Goal: Communication & Community: Answer question/provide support

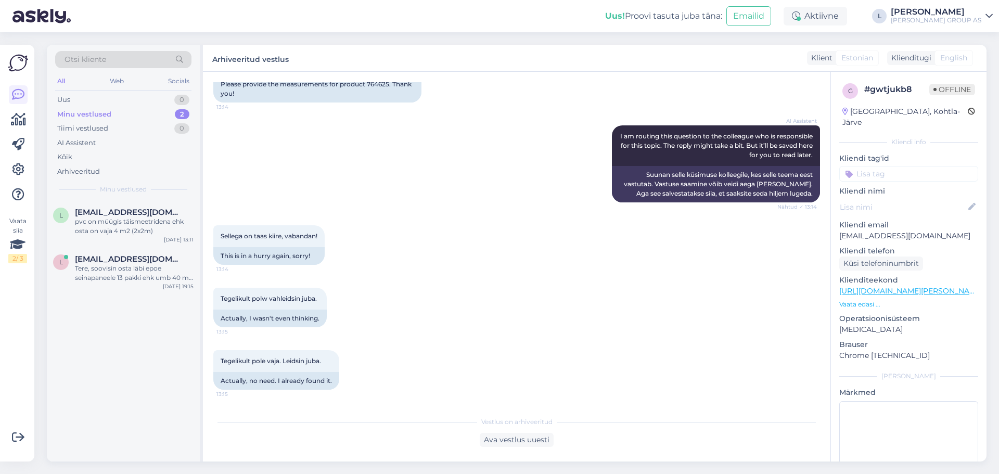
scroll to position [1068, 0]
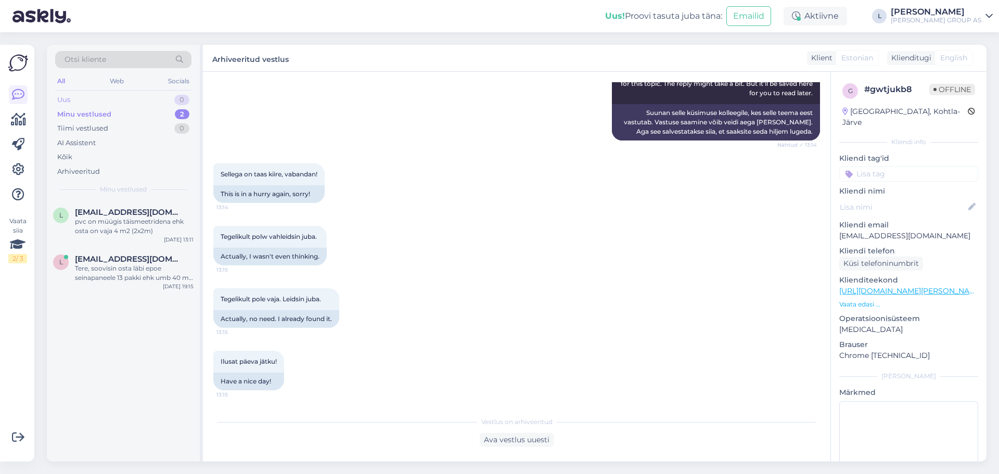
click at [83, 102] on div "Uus 0" at bounding box center [123, 100] width 136 height 15
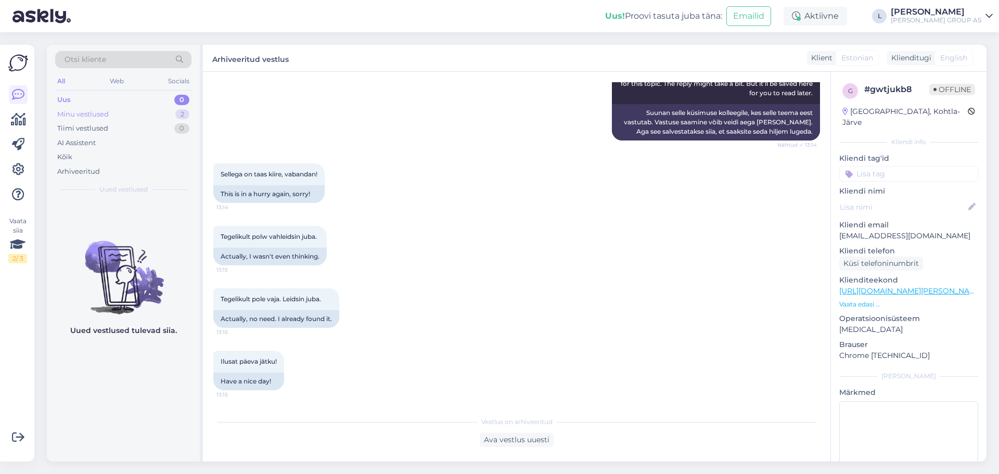
click at [80, 110] on div "Minu vestlused" at bounding box center [83, 114] width 52 height 10
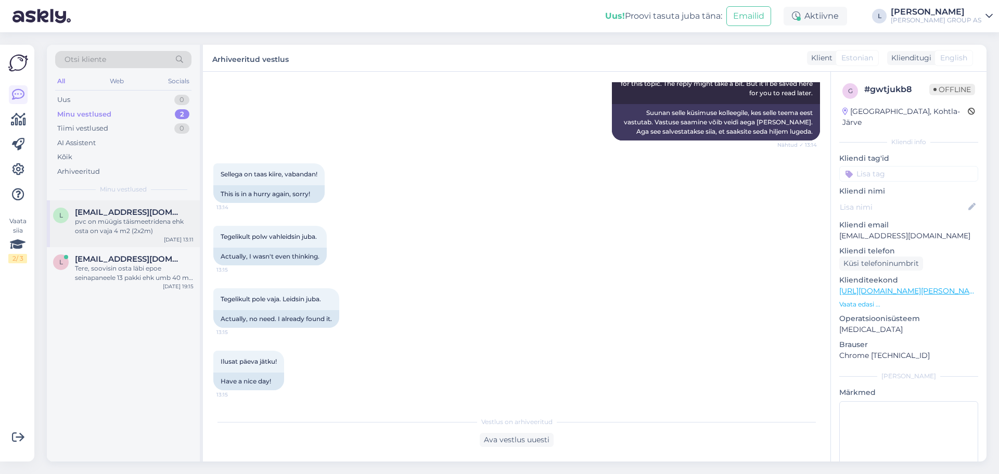
click at [128, 206] on div "l [EMAIL_ADDRESS][DOMAIN_NAME] pvc on müügis täismeetridena ehk osta on vaja 4 …" at bounding box center [123, 223] width 153 height 47
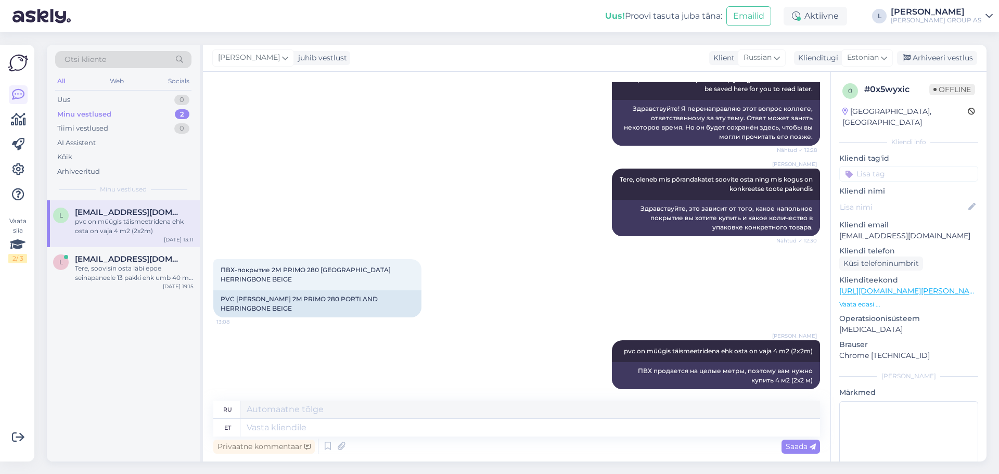
drag, startPoint x: 930, startPoint y: 57, endPoint x: 852, endPoint y: 78, distance: 81.3
click at [931, 57] on div "Arhiveeri vestlus" at bounding box center [937, 58] width 80 height 14
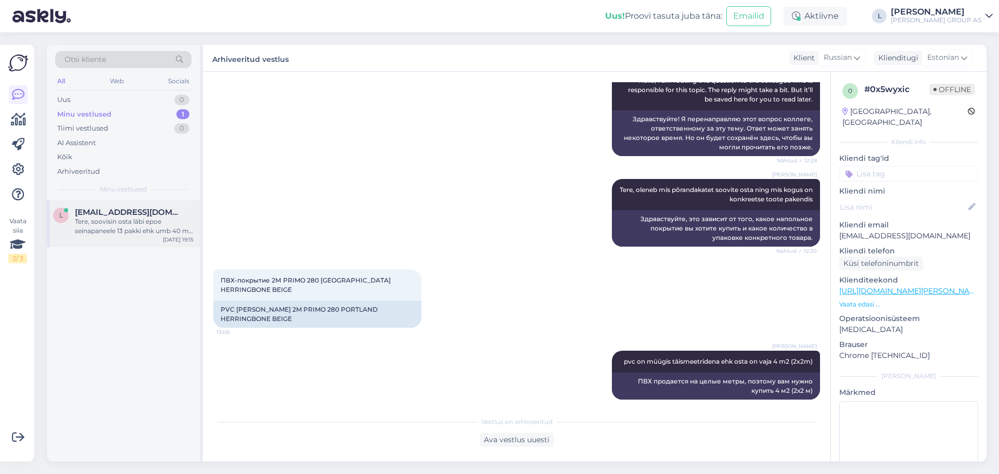
click at [108, 227] on div "Tere, soovisin osta läbi epoe seinapaneele 13 pakki ehk umb 40 m2 tegin ei saan…" at bounding box center [134, 226] width 119 height 19
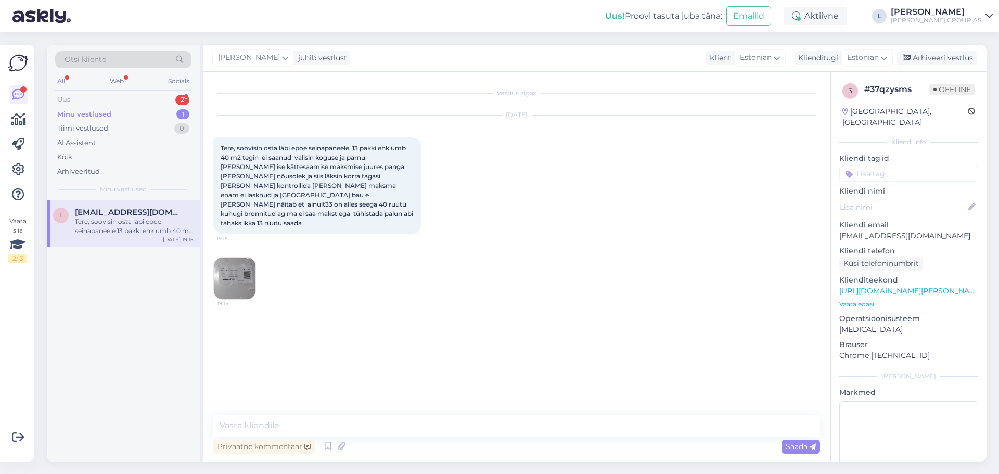
click at [86, 99] on div "Uus 2" at bounding box center [123, 100] width 136 height 15
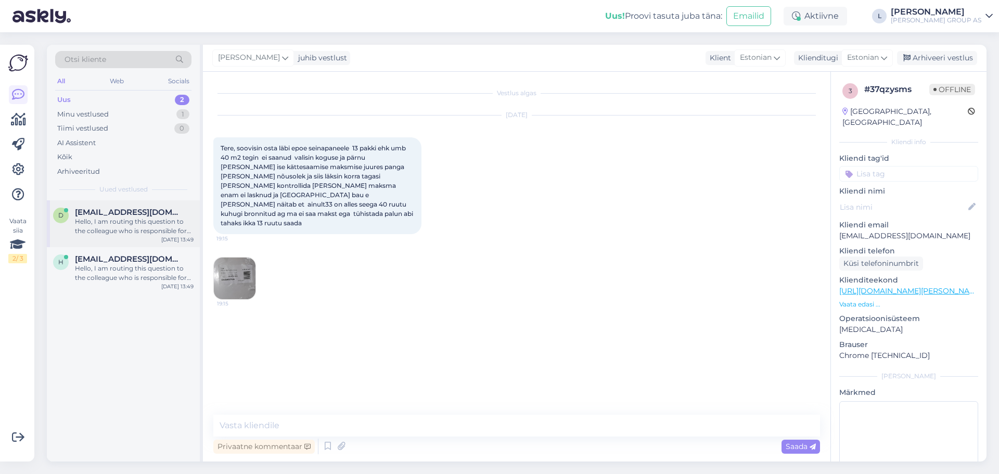
drag, startPoint x: 128, startPoint y: 217, endPoint x: 151, endPoint y: 218, distance: 23.4
click at [130, 214] on span "[EMAIL_ADDRESS][DOMAIN_NAME]" at bounding box center [129, 212] width 108 height 9
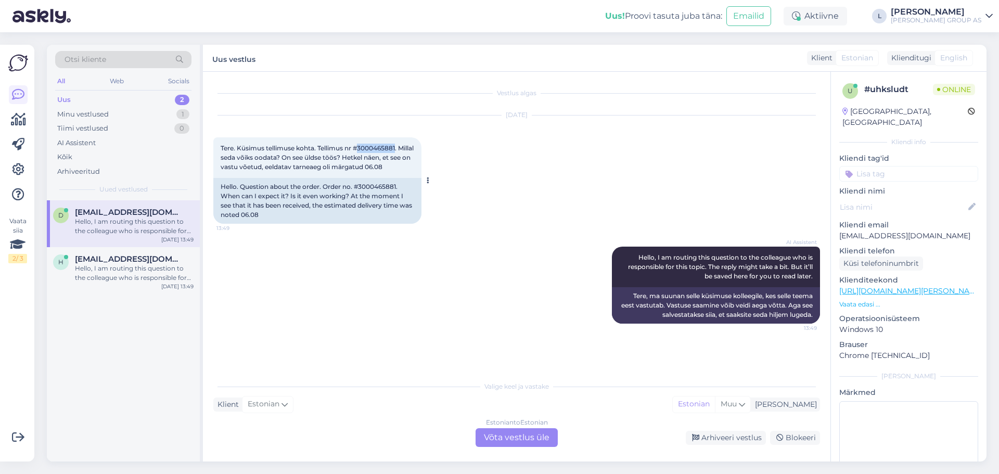
drag, startPoint x: 397, startPoint y: 147, endPoint x: 361, endPoint y: 144, distance: 36.0
click at [361, 144] on div "Tere. Küsimus tellimuse kohta. Tellimus nr #3000465881. Millal seda võiks oodat…" at bounding box center [317, 157] width 208 height 41
copy span "3000465881"
click at [479, 328] on div "AI Assistent Hello, I am routing this question to the colleague who is responsi…" at bounding box center [516, 285] width 607 height 100
click at [114, 272] on div "Hello, I am routing this question to the colleague who is responsible for this …" at bounding box center [134, 273] width 119 height 19
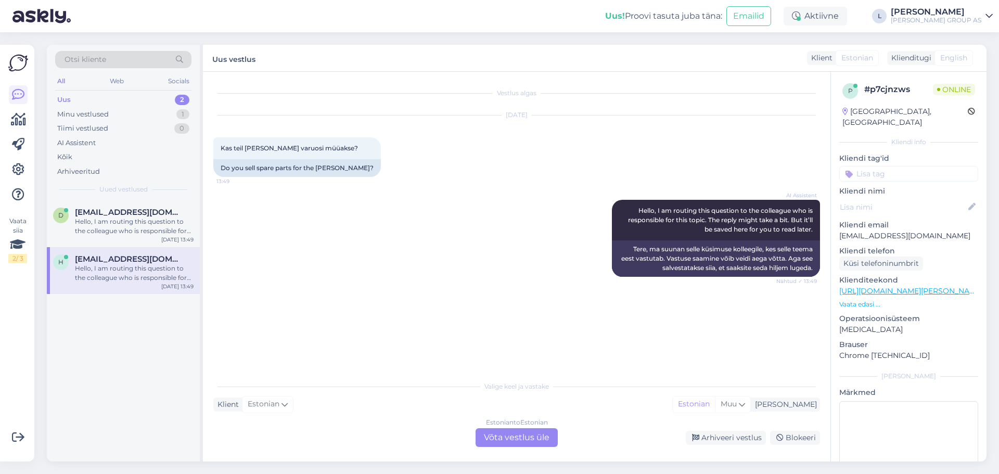
click at [535, 437] on div "Estonian to Estonian Võta vestlus üle" at bounding box center [517, 437] width 82 height 19
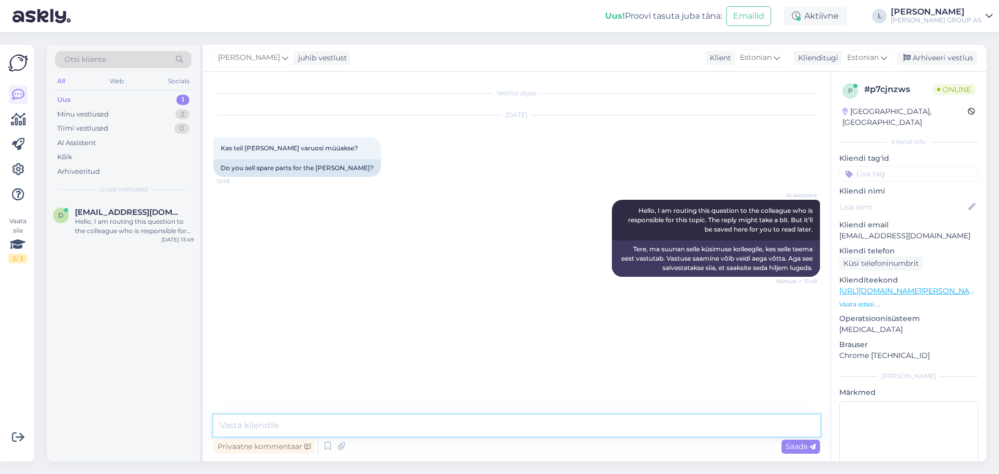
click at [447, 427] on textarea at bounding box center [516, 426] width 607 height 22
type textarea "[PERSON_NAME], [PERSON_NAME] toodete varuosadega tegeleb Forestplus OÜ"
click at [799, 448] on span "Saada" at bounding box center [801, 446] width 30 height 9
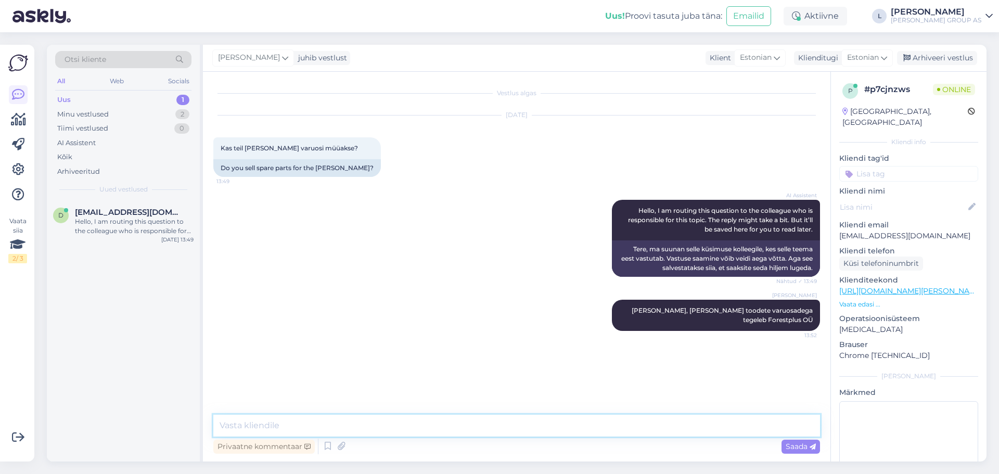
click at [332, 419] on textarea at bounding box center [516, 426] width 607 height 22
click at [111, 222] on div "Hello, I am routing this question to the colleague who is responsible for this …" at bounding box center [134, 226] width 119 height 19
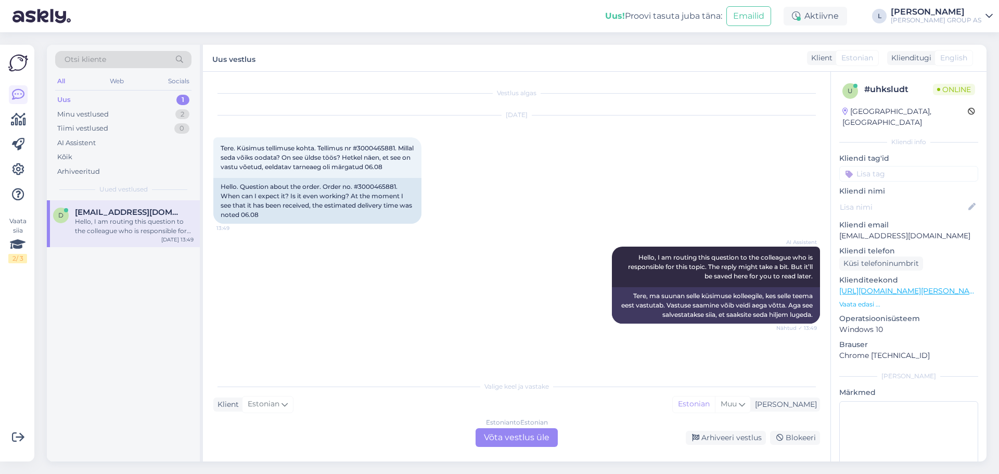
click at [528, 437] on div "Estonian to Estonian Võta vestlus üle" at bounding box center [517, 437] width 82 height 19
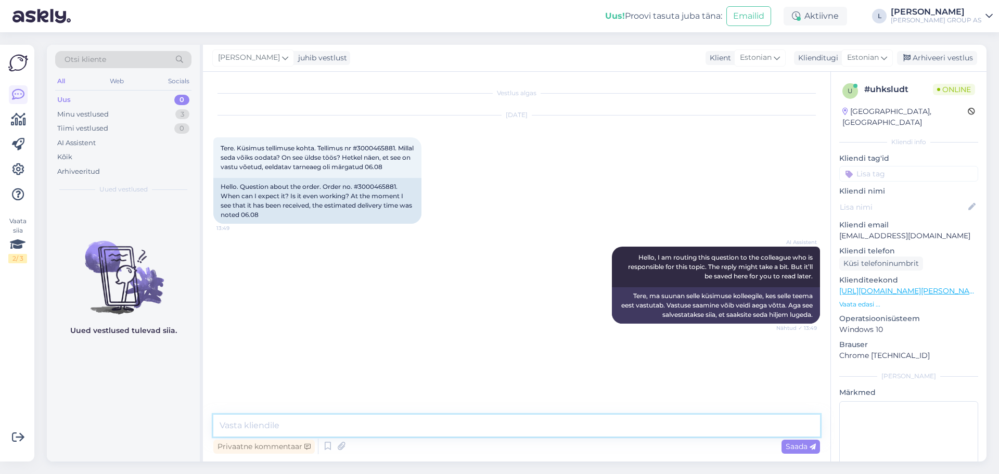
click at [467, 429] on textarea at bounding box center [516, 426] width 607 height 22
paste textarea
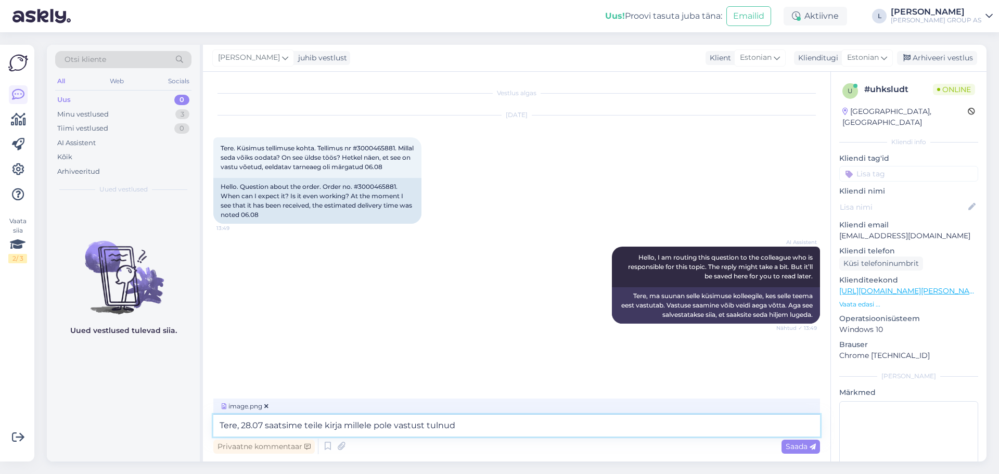
type textarea "Tere, 28.07 saatsime teile kirja millele pole vastust tulnud"
click at [802, 446] on span "Saada" at bounding box center [801, 446] width 30 height 9
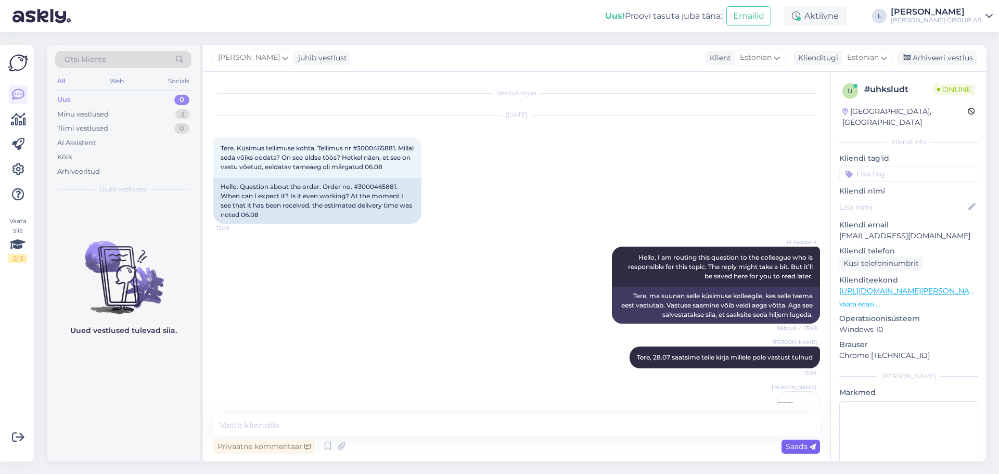
scroll to position [40, 0]
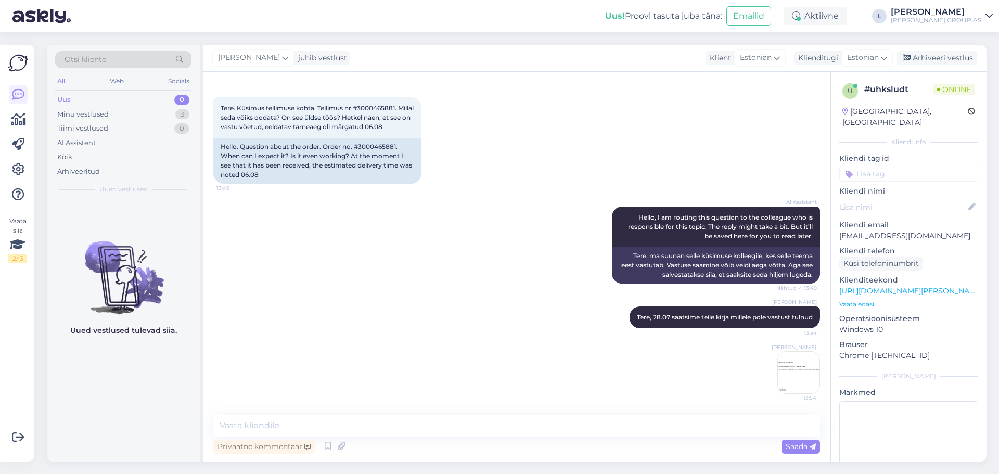
click at [799, 376] on img at bounding box center [799, 373] width 42 height 42
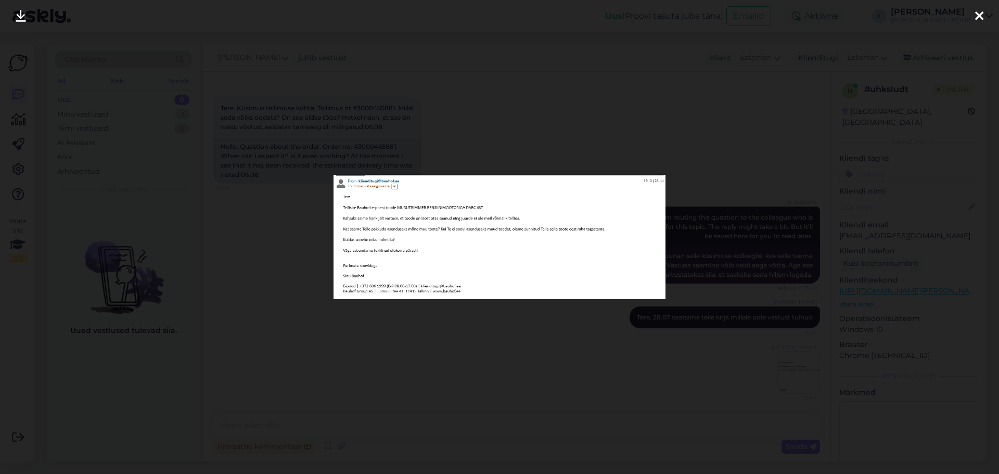
click at [752, 386] on div at bounding box center [499, 237] width 999 height 474
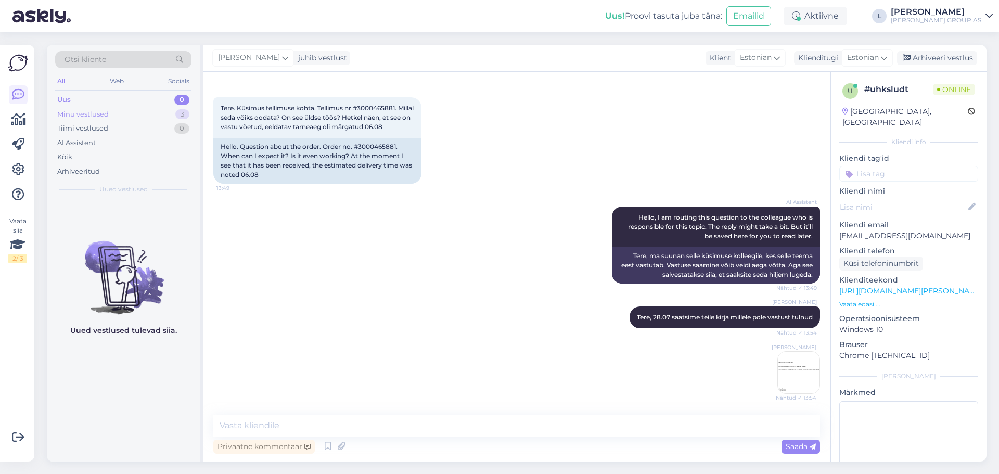
click at [84, 111] on div "Minu vestlused" at bounding box center [83, 114] width 52 height 10
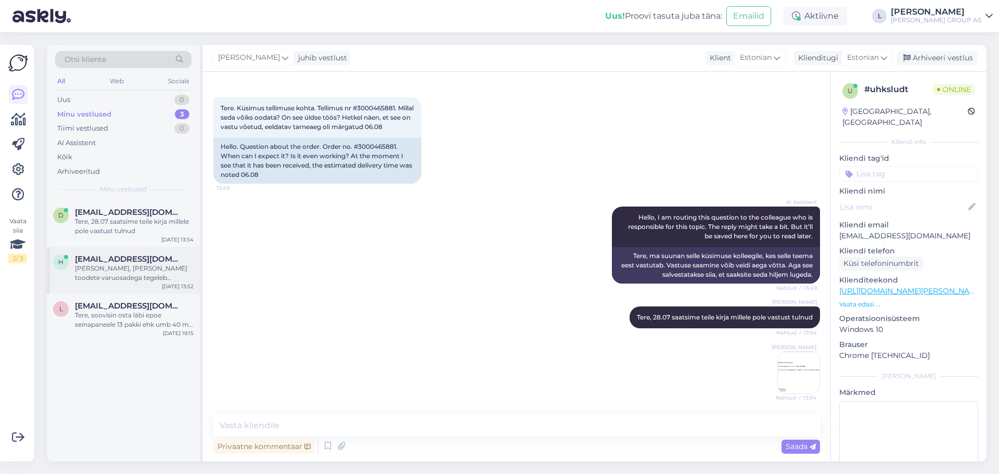
click at [110, 282] on div "h [EMAIL_ADDRESS][DOMAIN_NAME] [PERSON_NAME], [PERSON_NAME] toodete varuosadega…" at bounding box center [123, 270] width 153 height 47
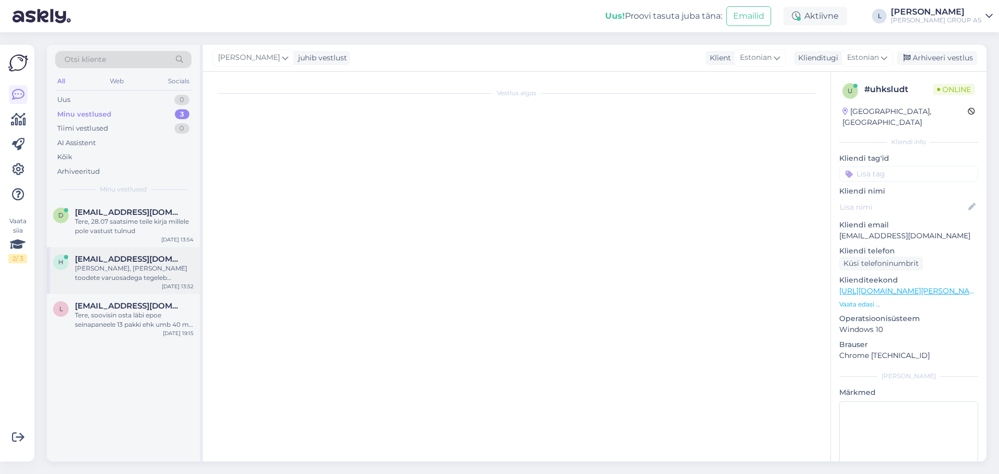
scroll to position [0, 0]
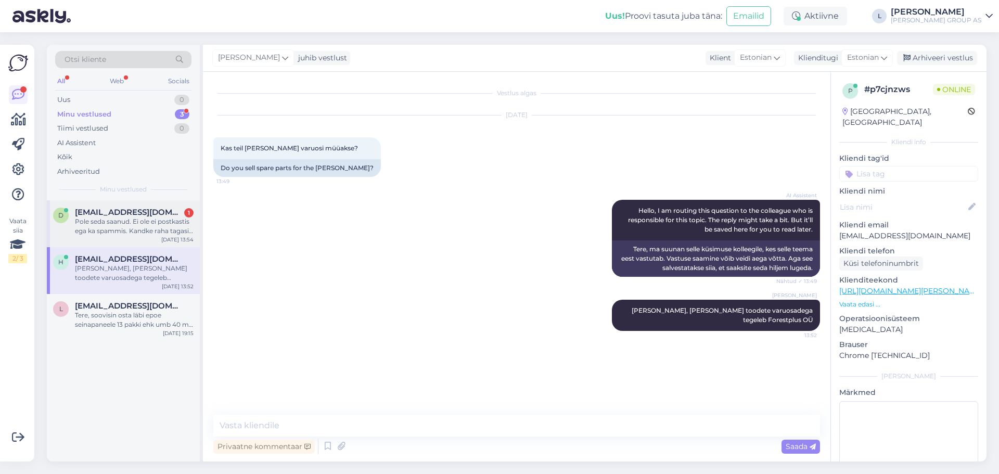
click at [111, 223] on div "Pole seda saanud. Ei ole ei postkastis ega ka spammis. Kandke raha tagasi siis" at bounding box center [134, 226] width 119 height 19
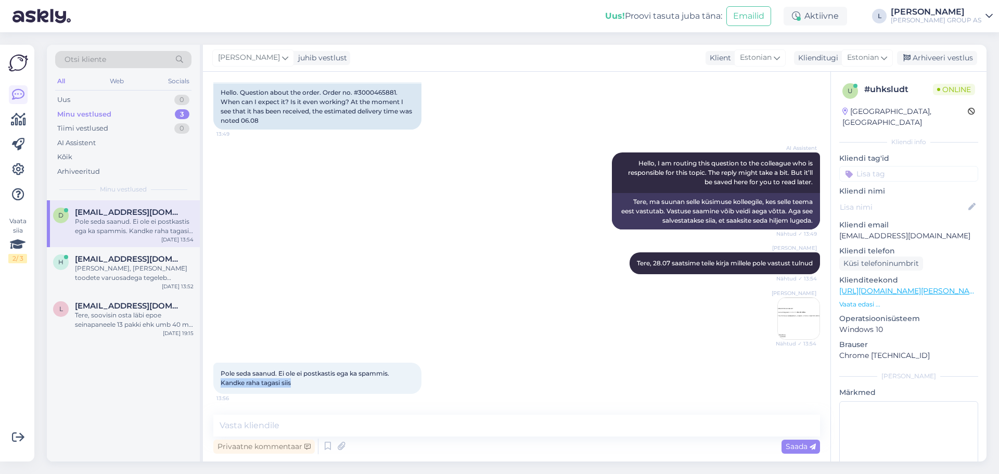
drag, startPoint x: 301, startPoint y: 388, endPoint x: 218, endPoint y: 387, distance: 83.3
click at [218, 387] on div "Pole seda saanud. Ei ole ei postkastis ega ka spammis. Kandke raha tagasi siis …" at bounding box center [317, 378] width 208 height 31
copy span "Kandke raha tagasi siis"
click at [319, 422] on textarea at bounding box center [516, 426] width 607 height 22
type textarea "Teeme nii. Vabandame"
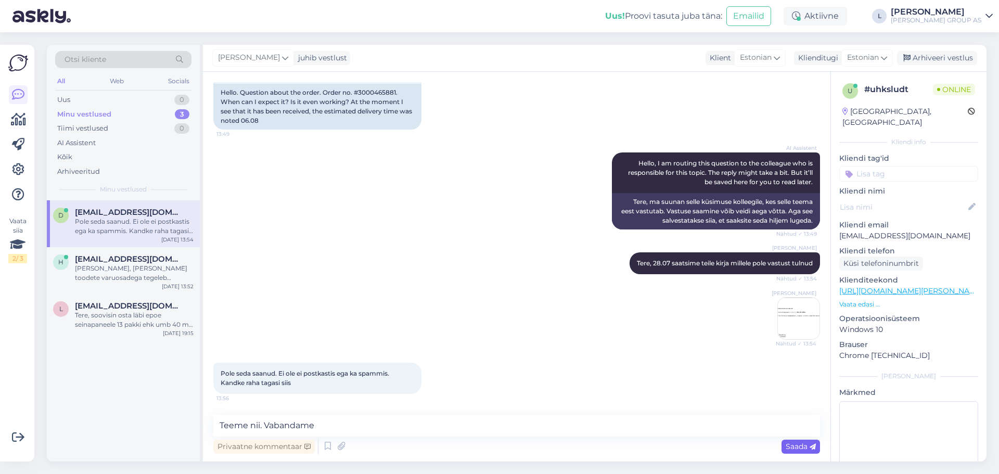
click at [797, 447] on span "Saada" at bounding box center [801, 446] width 30 height 9
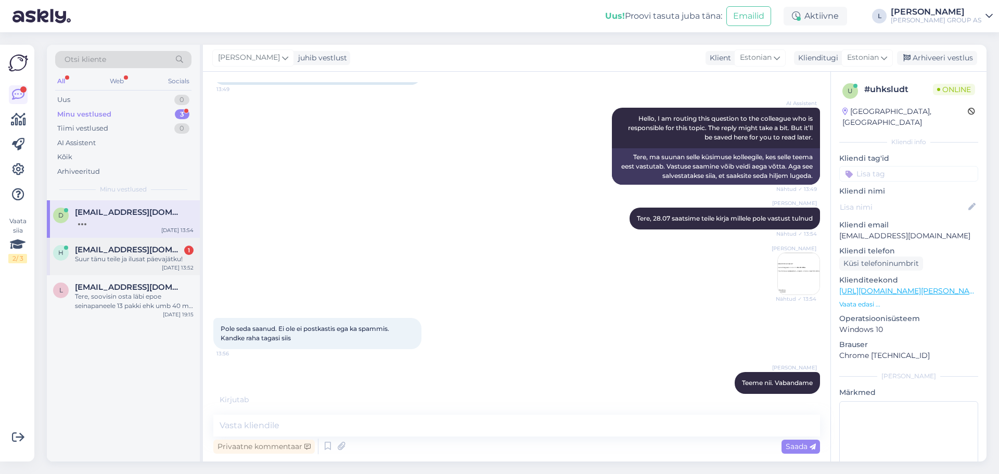
click at [124, 256] on div "Suur tänu teile ja ilusat päevajätku!" at bounding box center [134, 259] width 119 height 9
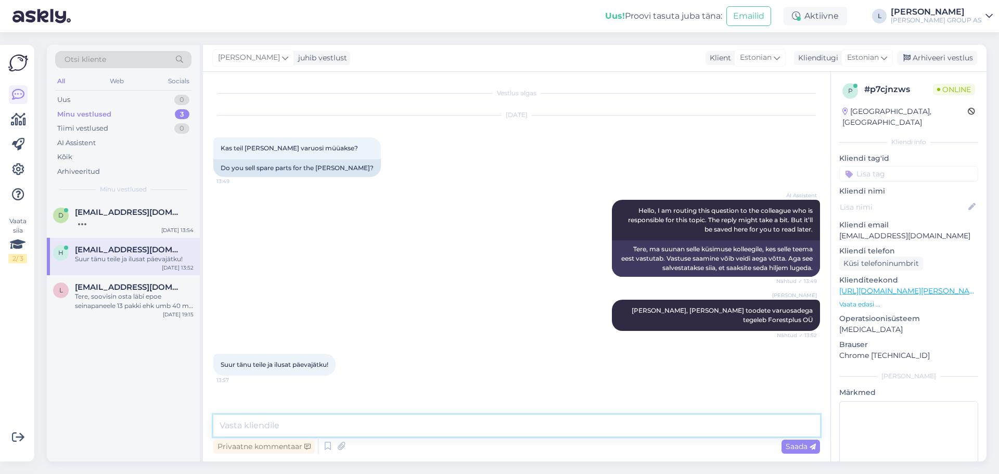
click at [306, 429] on textarea at bounding box center [516, 426] width 607 height 22
type textarea "Kena päeva!"
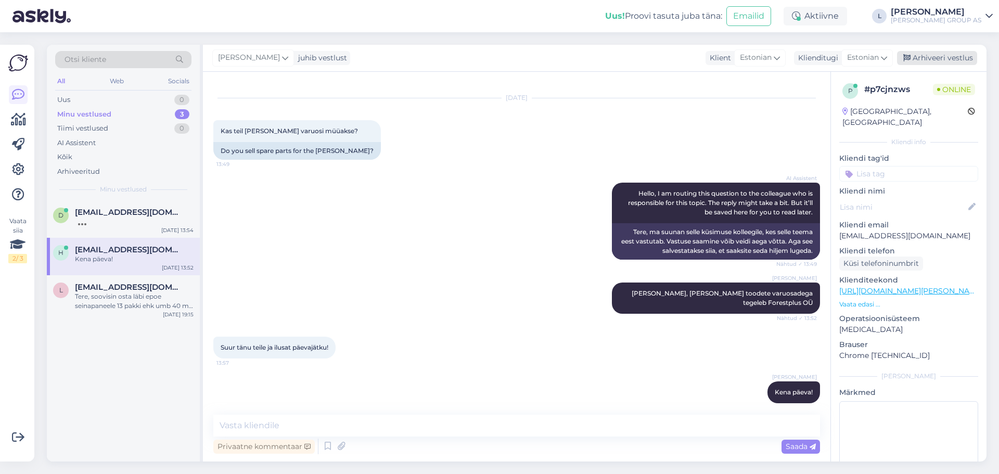
click at [947, 52] on div "Arhiveeri vestlus" at bounding box center [937, 58] width 80 height 14
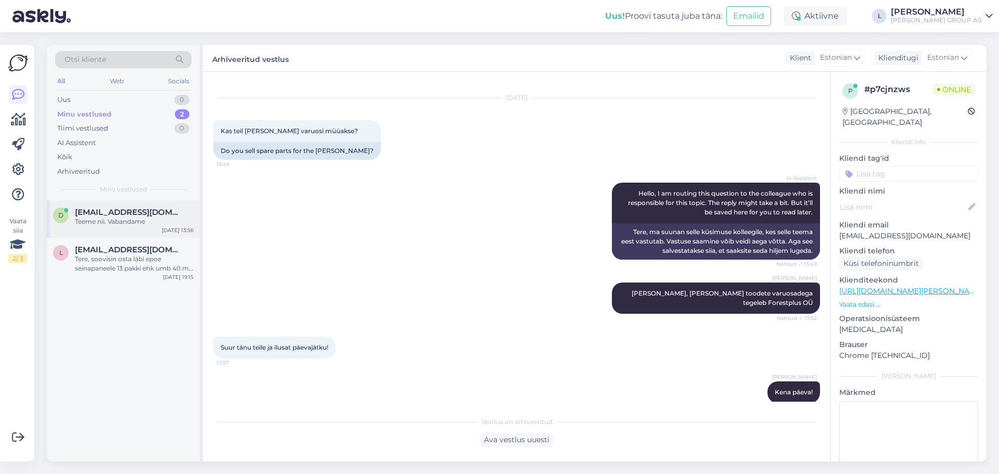
click at [107, 220] on div "Teeme nii. Vabandame" at bounding box center [134, 221] width 119 height 9
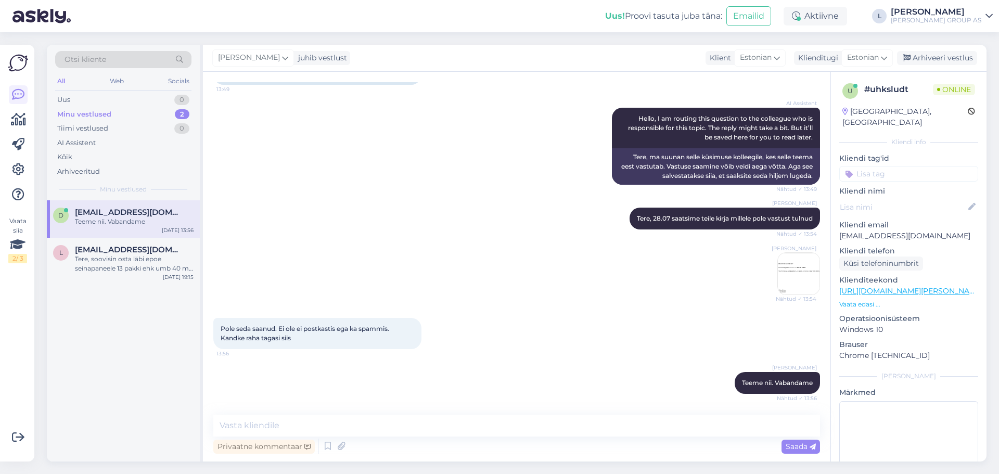
scroll to position [193, 0]
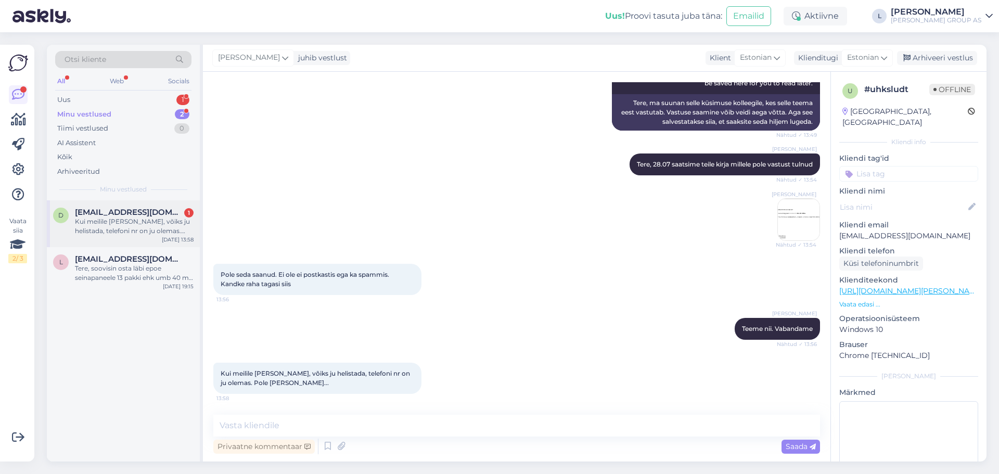
click at [109, 215] on span "[EMAIL_ADDRESS][DOMAIN_NAME]" at bounding box center [129, 212] width 108 height 9
click at [249, 424] on textarea at bounding box center [516, 426] width 607 height 22
click at [108, 95] on div "Uus 1" at bounding box center [123, 100] width 136 height 15
click at [159, 233] on div "Hello, I am routing this question to the colleague who is responsible for this …" at bounding box center [134, 226] width 119 height 19
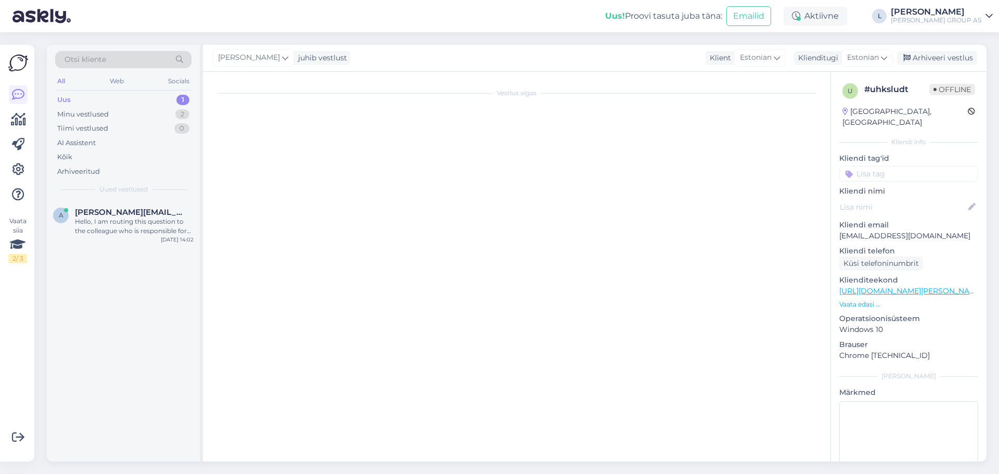
scroll to position [16, 0]
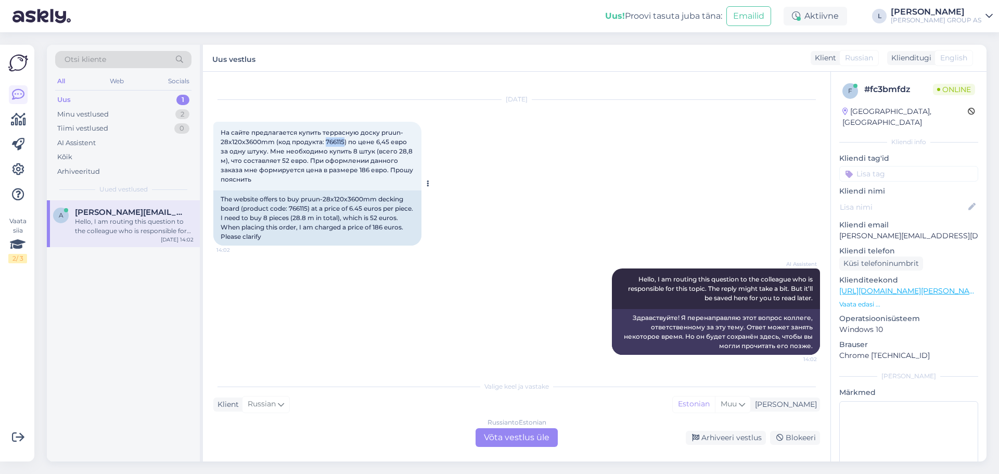
drag, startPoint x: 345, startPoint y: 142, endPoint x: 327, endPoint y: 141, distance: 17.7
click at [327, 141] on span "На сайте предлагается купить террасную доску pruun-28x120x3600mm (код продукта:…" at bounding box center [318, 156] width 194 height 55
copy span "766115"
click at [496, 433] on div "Russian to Estonian Võta vestlus üle" at bounding box center [517, 437] width 82 height 19
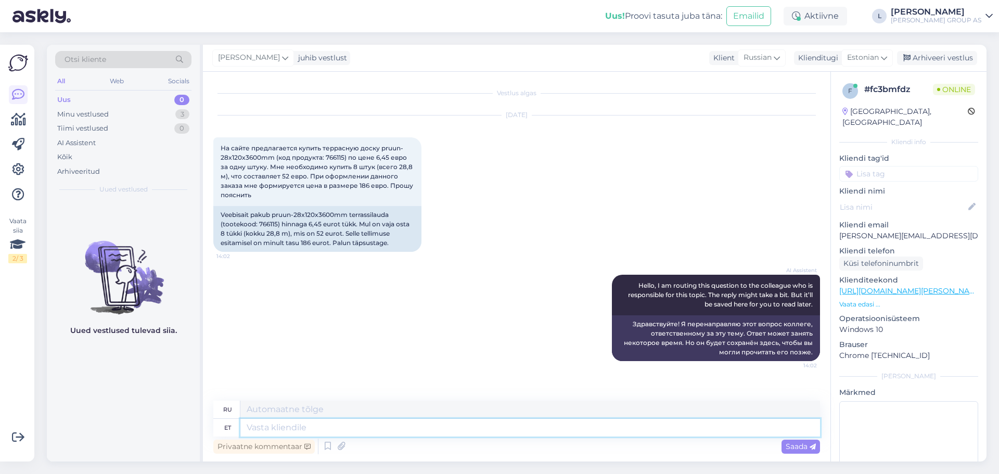
click at [341, 429] on textarea at bounding box center [530, 428] width 580 height 18
type textarea "Tere"
type textarea "Привет"
type textarea "Tere,"
type textarea "Привет,"
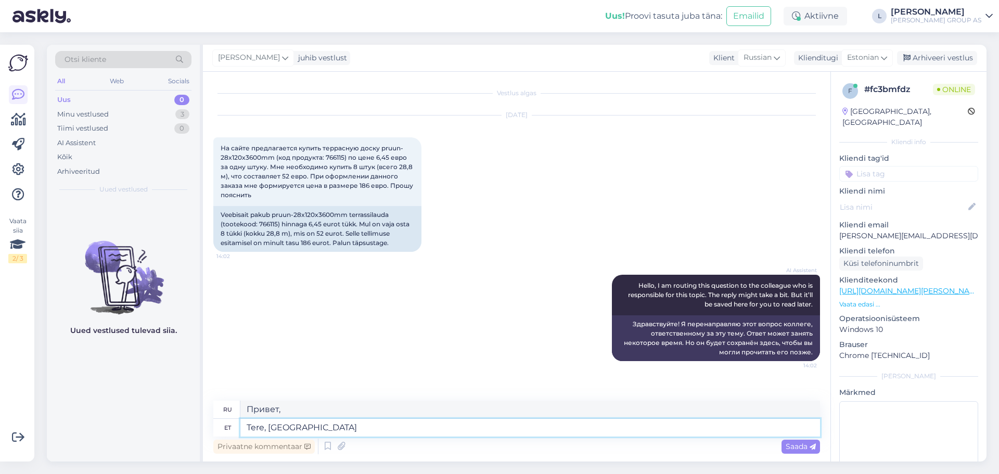
type textarea "Tere, tegu o"
type textarea "Привет, действие"
type textarea "Tere, tegu on"
type textarea "Привет, это"
type textarea "Tere, tegu on tehnil"
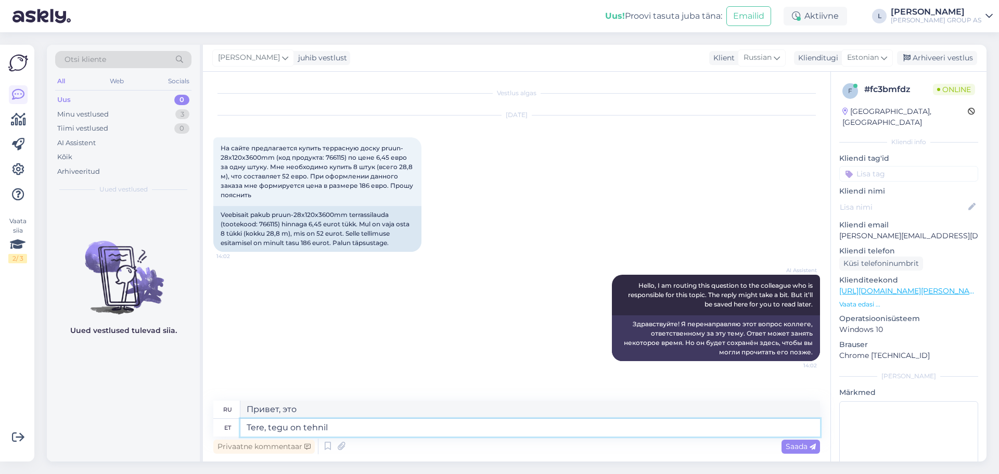
type textarea "Здравствуйте, это техническая проблема."
type textarea "Tere, tegu on tehnilise veaga"
type textarea "Здравствуйте, это техническая ошибка."
type textarea "Tere, tegu on tehnilise veaga. parandame."
type textarea "Здравствуйте, это техническая ошибка. Мы её исправим."
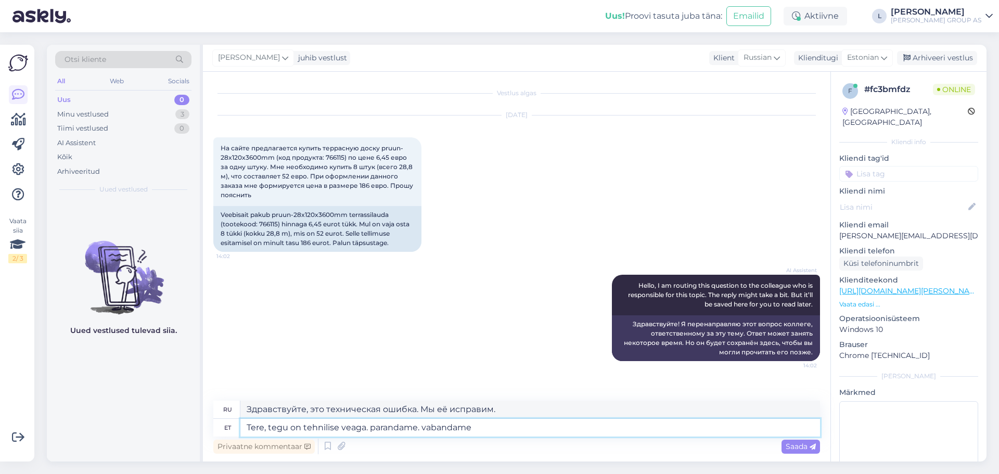
type textarea "Tere, tegu on tehnilise veaga. parandame. vabandame e"
type textarea "Здравствуйте, это техническая ошибка. Мы её исправим. Приносим извинения."
type textarea "Tere, tegu on tehnilise veaga. parandame. vabandame ebamugavuste e"
type textarea "Здравствуйте, это техническая ошибка. Мы её исправляем. Приносим извинения за н…"
click at [370, 428] on textarea "Tere, tegu on tehnilise veaga. parandame. vabandame ebamugavuste eeest" at bounding box center [530, 428] width 580 height 18
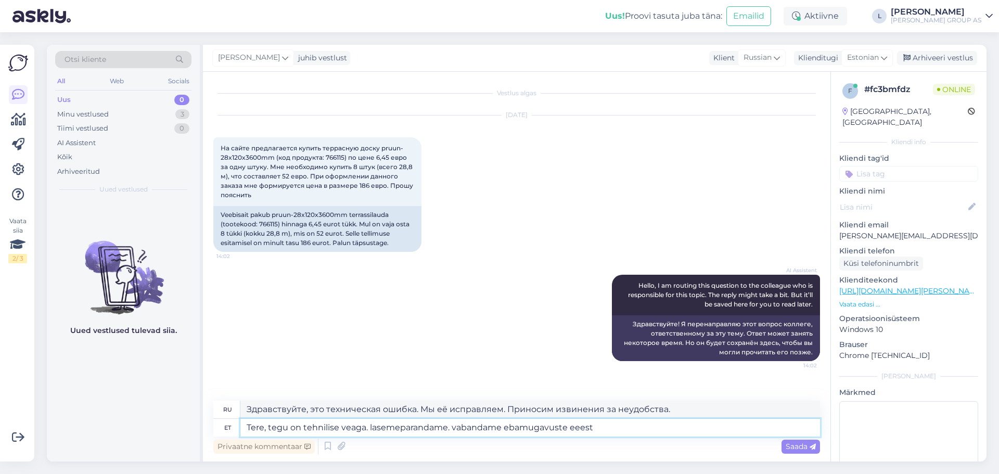
type textarea "Tere, tegu on tehnilise veaga. laseme parandame. vabandame ebamugavuste eeest"
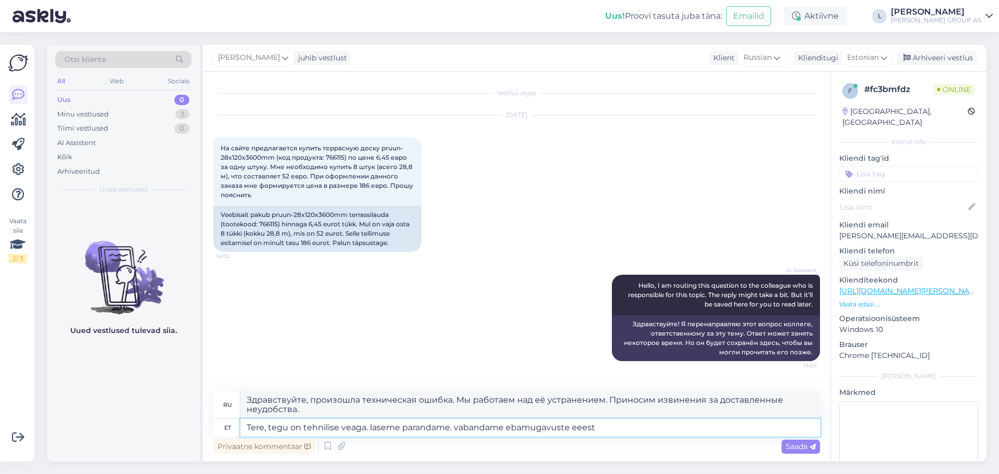
click at [443, 428] on textarea "Tere, tegu on tehnilise veaga. laseme parandame. vabandame ebamugavuste eeest" at bounding box center [530, 428] width 580 height 18
type textarea "Здравствуйте, произошла техническая ошибка. Мы её исправим. Приносим извинения …"
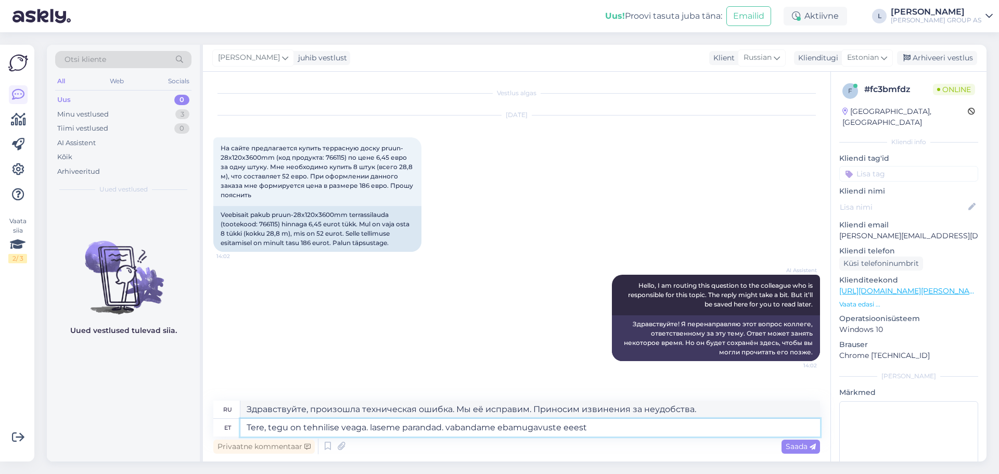
type textarea "Tere, tegu on tehnilise veaga. laseme parandada. vabandame ebamugavuste eeest"
type textarea "Здравствуйте, это техническая ошибка. Мы её исправим. Приносим извинения за неу…"
type textarea "Tere, tegu on tehnilise veaga. laseme parandada. vabandame ebamugavuste eeest"
click at [804, 442] on span "Saada" at bounding box center [801, 446] width 30 height 9
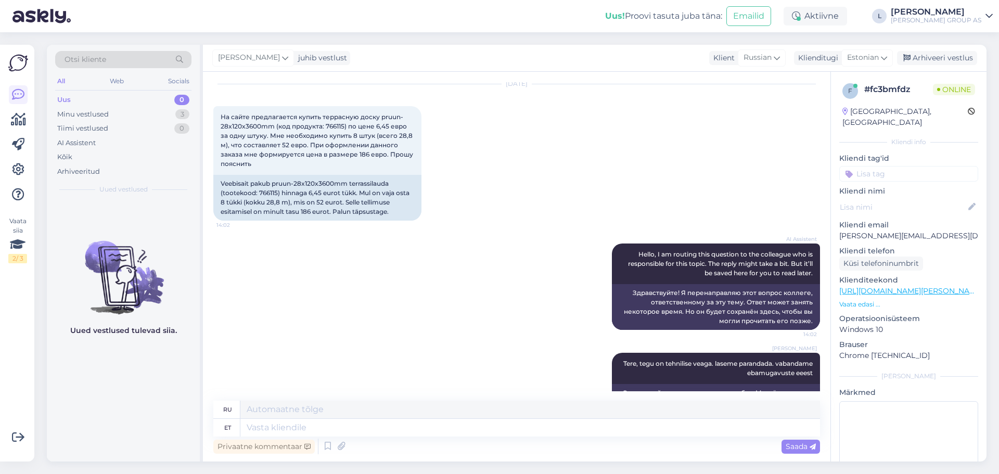
scroll to position [62, 0]
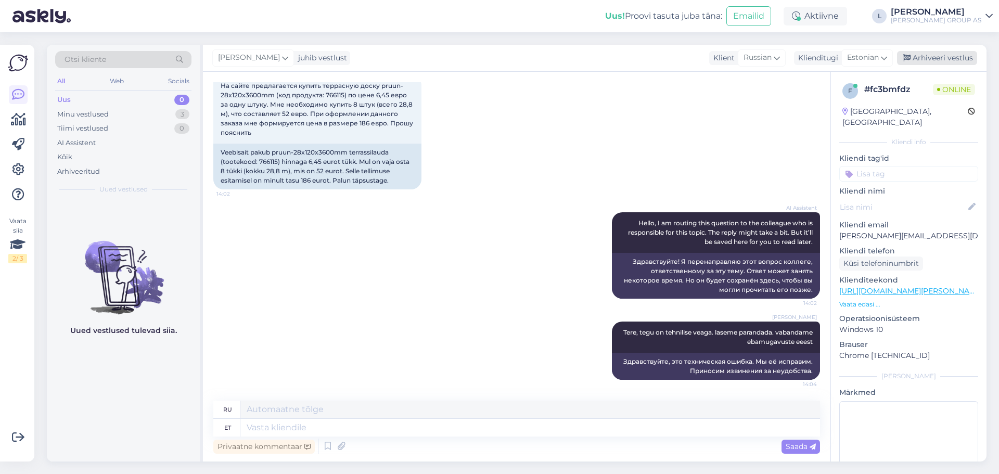
click at [954, 61] on div "Arhiveeri vestlus" at bounding box center [937, 58] width 80 height 14
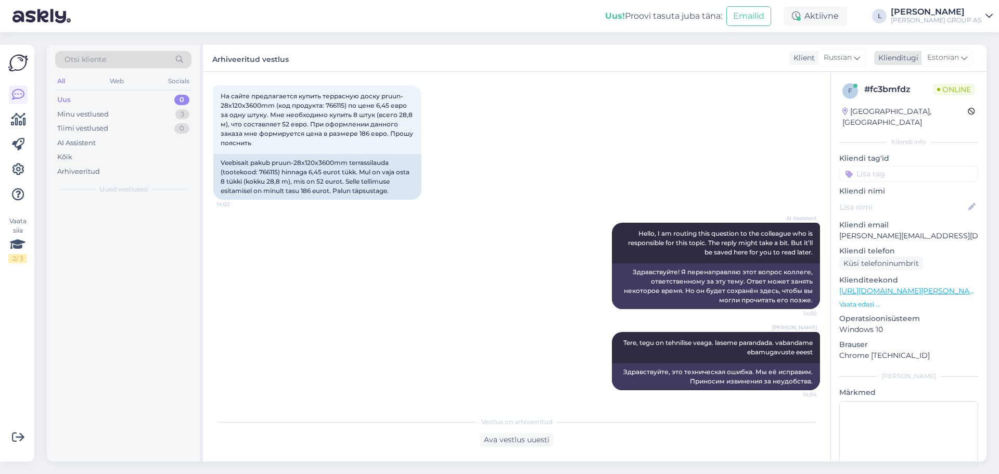
scroll to position [52, 0]
click at [145, 105] on div "Uus 1" at bounding box center [123, 100] width 136 height 15
click at [123, 228] on div "h [EMAIL_ADDRESS][DOMAIN_NAME] 1 Otsin värvi, velvet coat/valge [DATE] 14:07" at bounding box center [123, 218] width 153 height 37
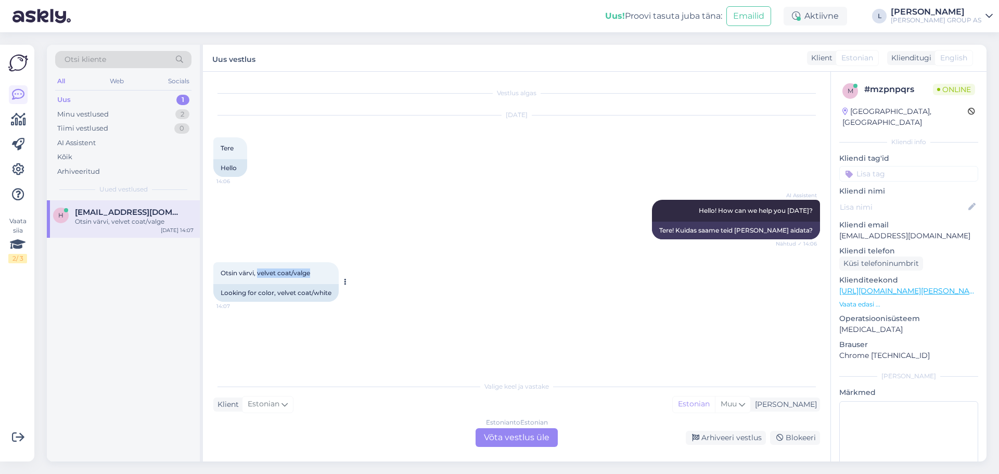
drag, startPoint x: 313, startPoint y: 273, endPoint x: 259, endPoint y: 273, distance: 54.7
click at [259, 273] on div "Otsin värvi, velvet coat/valge 14:07" at bounding box center [275, 273] width 125 height 22
copy span "velvet coat/valge"
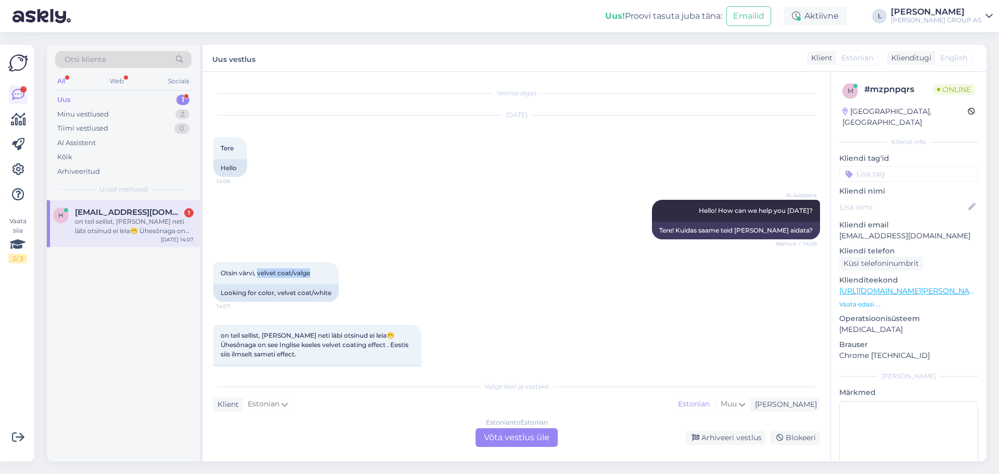
scroll to position [47, 0]
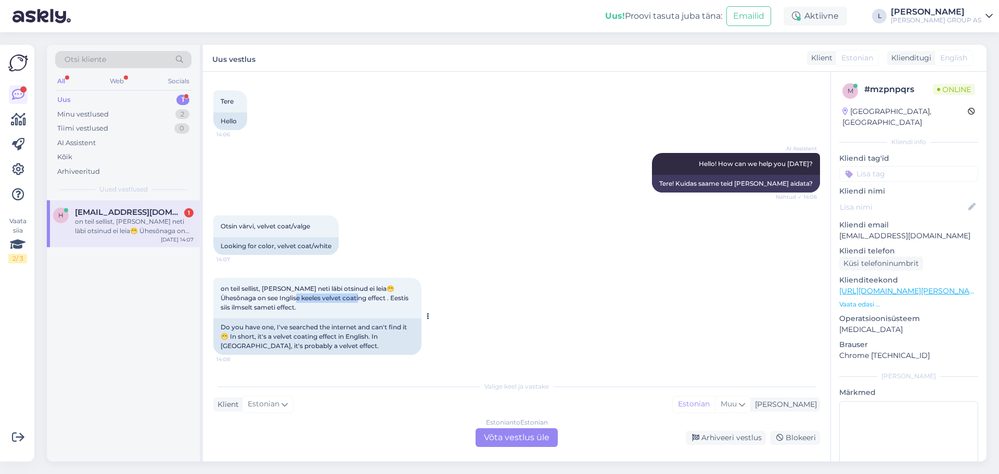
drag, startPoint x: 341, startPoint y: 297, endPoint x: 278, endPoint y: 300, distance: 63.1
click at [278, 300] on span "on teil sellist, [PERSON_NAME] neti läbi otsinud ei leia😁 Ühesõnaga on see Ingl…" at bounding box center [315, 298] width 189 height 27
copy span "elvet coating effect"
click at [530, 436] on div "Estonian to Estonian Võta vestlus üle" at bounding box center [517, 437] width 82 height 19
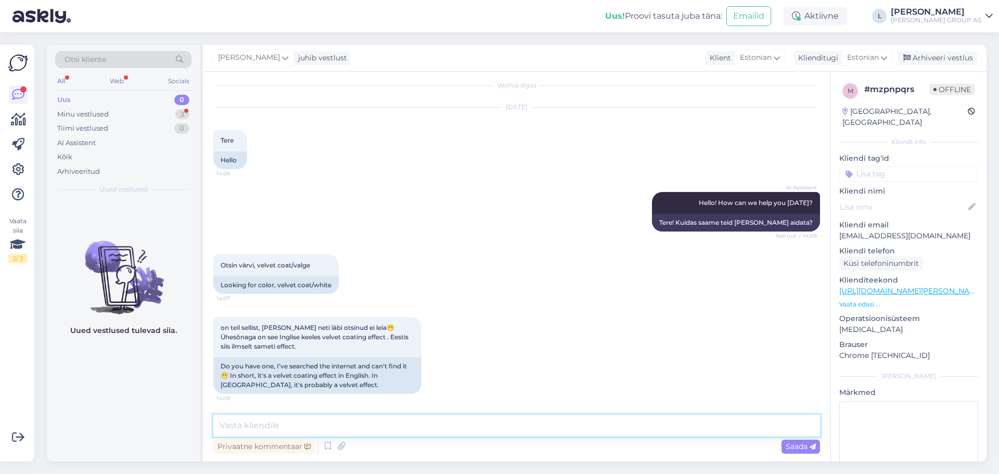
click at [469, 420] on textarea at bounding box center [516, 426] width 607 height 22
paste textarea "[URL][DOMAIN_NAME][PERSON_NAME]"
type textarea "Tere, velveti pole aga võib olla sobib midagi Alpina valikust [URL][DOMAIN_NAME…"
click at [802, 446] on span "Saada" at bounding box center [801, 446] width 30 height 9
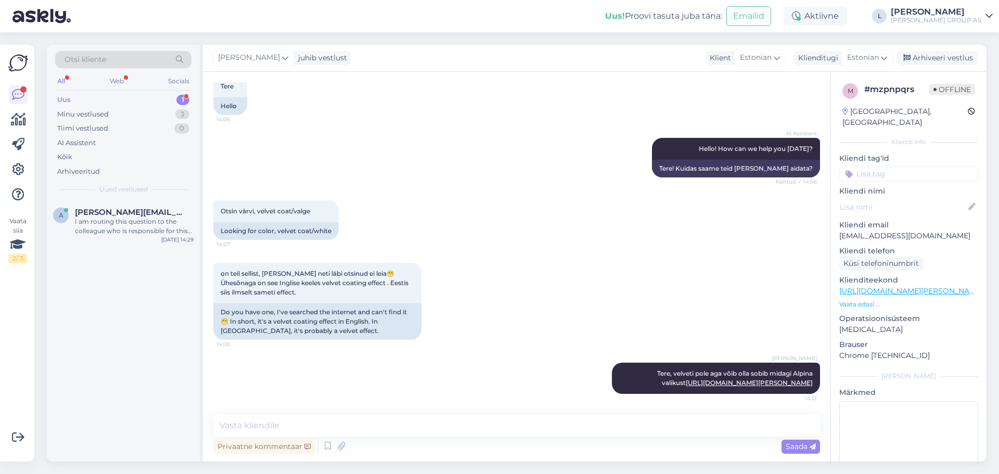
click at [90, 96] on div "Uus 1" at bounding box center [123, 100] width 136 height 15
click at [82, 96] on div "Uus 1" at bounding box center [123, 100] width 136 height 15
drag, startPoint x: 119, startPoint y: 221, endPoint x: 143, endPoint y: 244, distance: 33.1
click at [119, 221] on div "I am routing this question to the colleague who is responsible for this topic. …" at bounding box center [134, 226] width 119 height 19
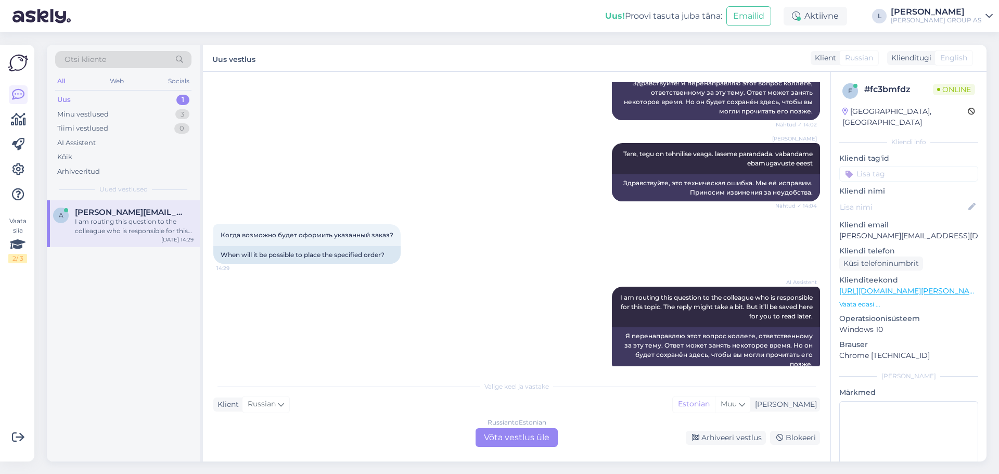
scroll to position [269, 0]
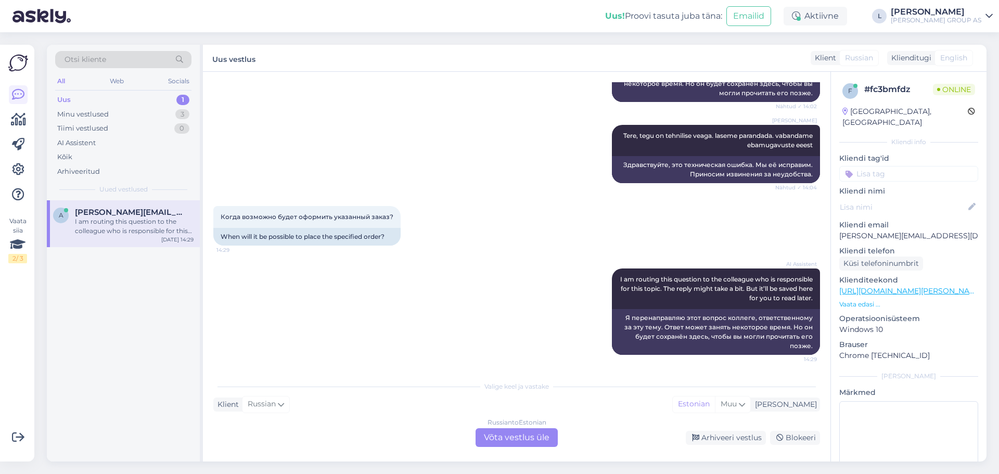
click at [503, 435] on div "Russian to Estonian Võta vestlus üle" at bounding box center [517, 437] width 82 height 19
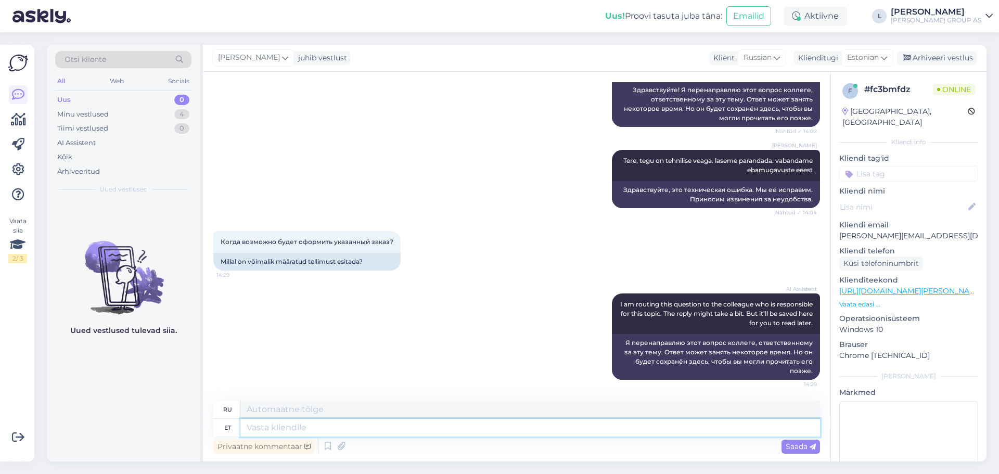
click at [435, 426] on textarea at bounding box center [530, 428] width 580 height 18
type textarea "Paar"
type textarea "Пара"
type textarea "Paar tundi"
type textarea "Несколько часов"
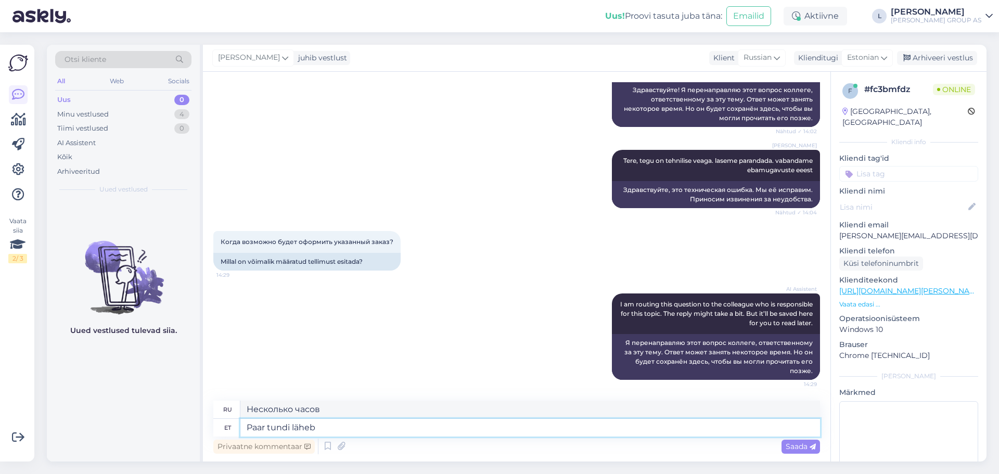
type textarea "Paar tundi läheb"
type textarea "Пройдет несколько часов."
type textarea "Paar tundi läheb sellega,"
type textarea "Это займет несколько часов,"
type textarea "Paar tundi läheb sellega, [PERSON_NAME]"
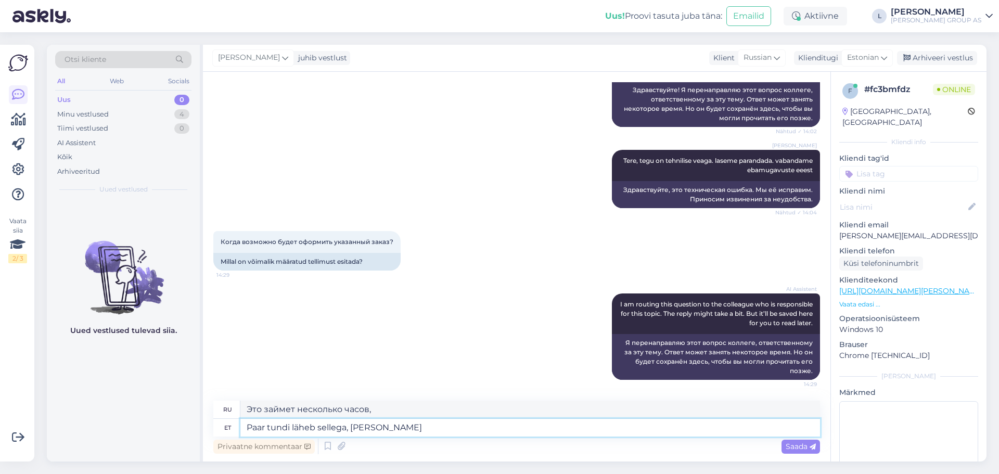
type textarea "Это займет несколько часов, затем"
type textarea "Paar tundi läheb sellega, [PERSON_NAME] süsteemi u"
type textarea "Это занимает несколько часов, за исключением системы"
type textarea "Paar tundi läheb sellega, [PERSON_NAME] süsteemi uuendamist k"
type textarea "После обновления системы это занимает несколько часов."
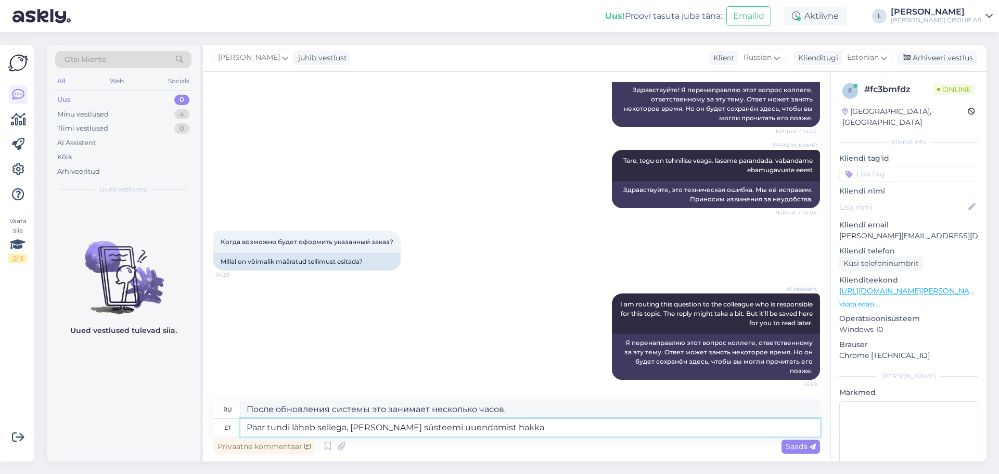
type textarea "Paar tundi läheb sellega, [PERSON_NAME] süsteemi uuendamist hakkab"
type textarea "Это займет несколько часов, после обновления системы начнется"
type textarea "Paar tundi läheb sellega, [PERSON_NAME] süsteemi uuendamist hakkab toimima"
type textarea "Это займет несколько часов, но после обновления системы она начнет работать."
drag, startPoint x: 266, startPoint y: 427, endPoint x: 279, endPoint y: 427, distance: 13.0
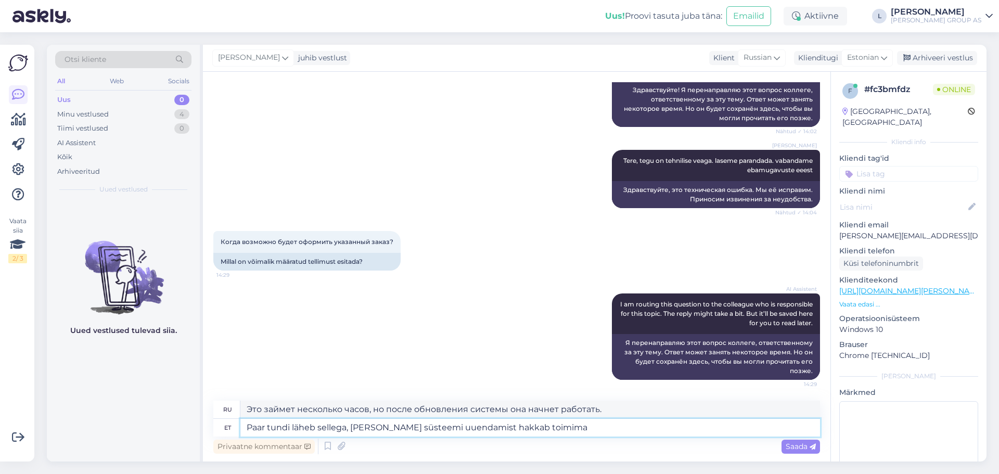
click at [266, 427] on textarea "Paar tundi läheb sellega, [PERSON_NAME] süsteemi uuendamist hakkab toimima" at bounding box center [530, 428] width 580 height 18
type textarea "Paartundi läheb sellega, [PERSON_NAME] süsteemi uuendamist hakkab toimima"
type textarea "Это займет пару часов, после обновления системы все заработает."
type textarea "Paartundi läheb sellega, [PERSON_NAME] süsteemi uuendamist hakkab toimima"
click at [802, 449] on span "Saada" at bounding box center [801, 446] width 30 height 9
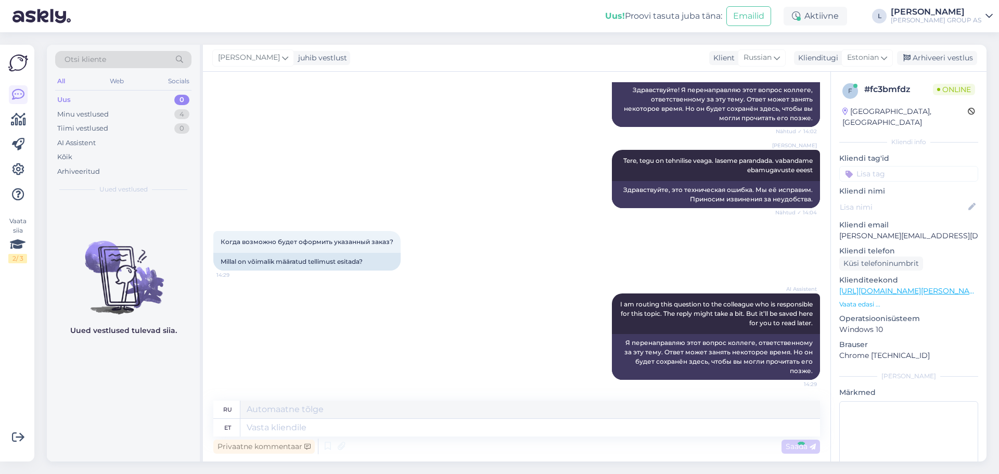
scroll to position [315, 0]
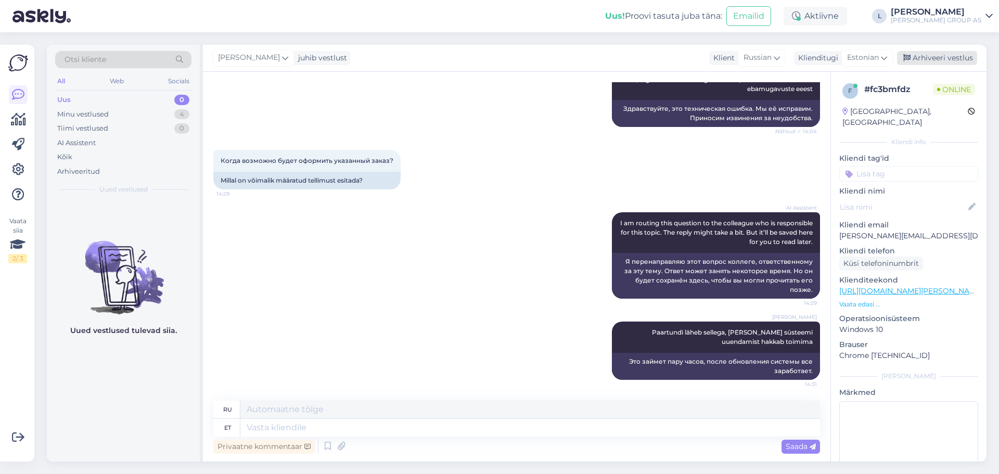
click at [945, 58] on div "Arhiveeri vestlus" at bounding box center [937, 58] width 80 height 14
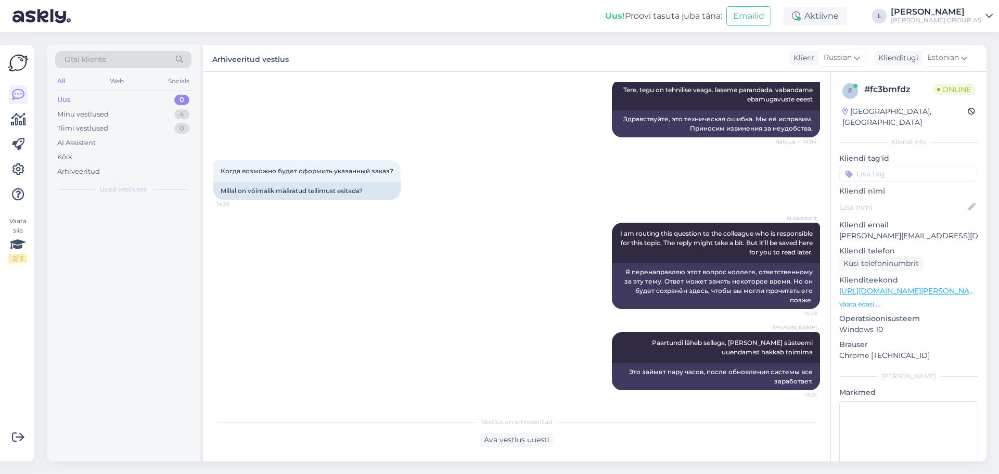
scroll to position [305, 0]
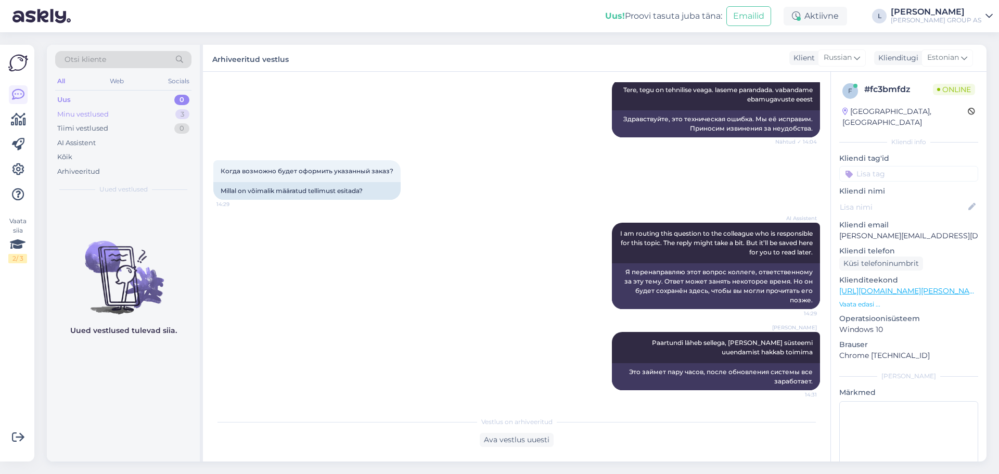
click at [68, 112] on div "Minu vestlused" at bounding box center [83, 114] width 52 height 10
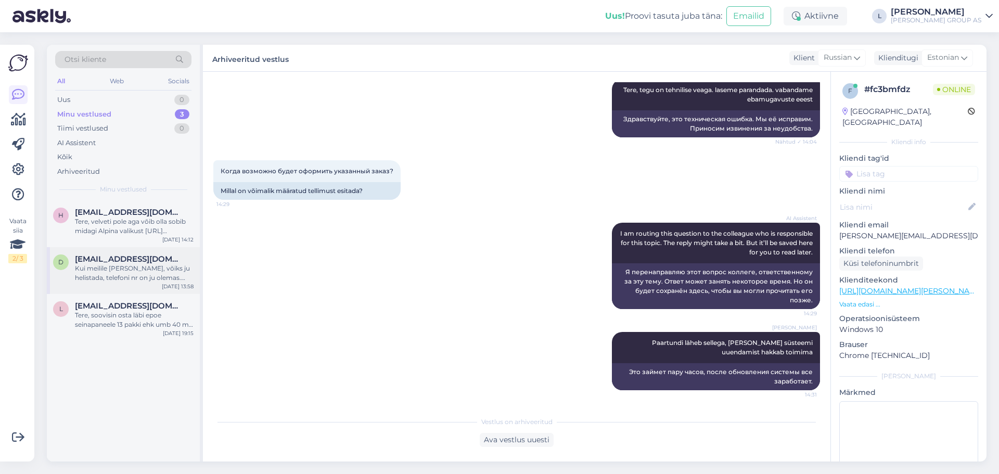
click at [98, 281] on div "Kui meilile [PERSON_NAME], võiks ju helistada, telefoni nr on ju olemas. Pole […" at bounding box center [134, 273] width 119 height 19
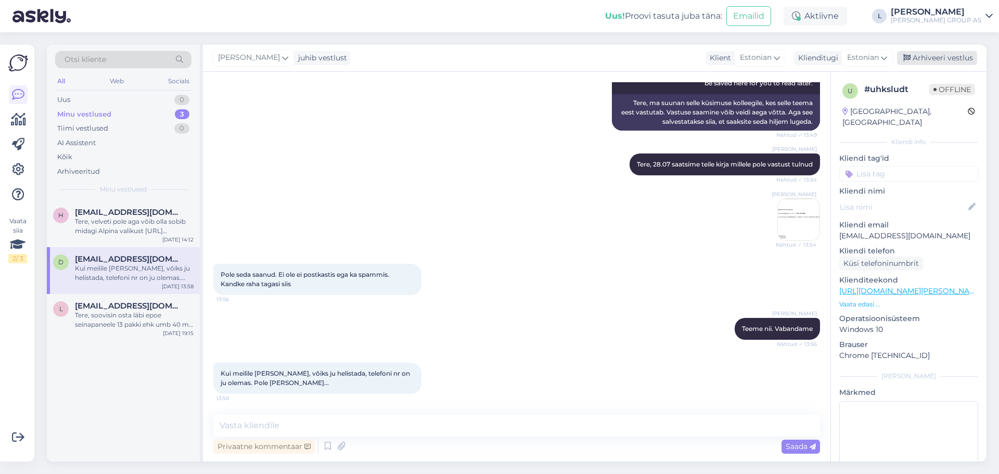
click at [963, 58] on div "Arhiveeri vestlus" at bounding box center [937, 58] width 80 height 14
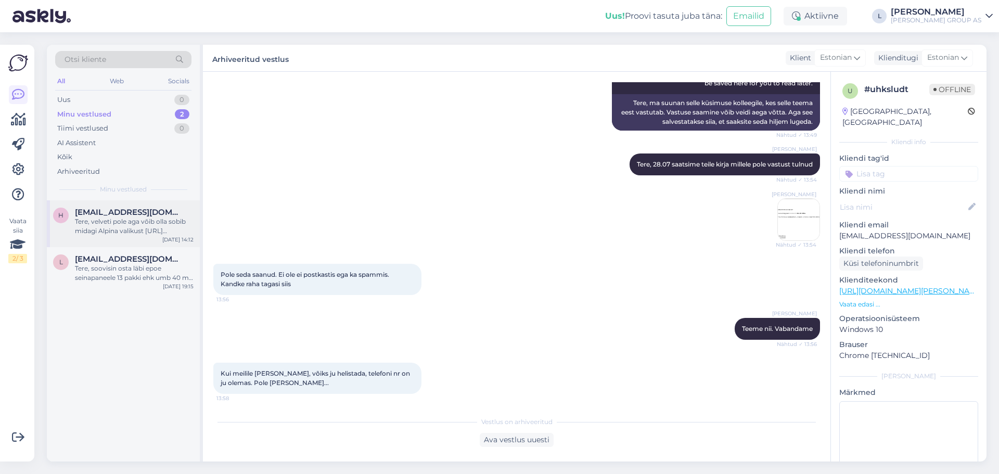
click at [153, 221] on div "Tere, velveti pole aga võib olla sobib midagi Alpina valikust [URL][DOMAIN_NAME…" at bounding box center [134, 226] width 119 height 19
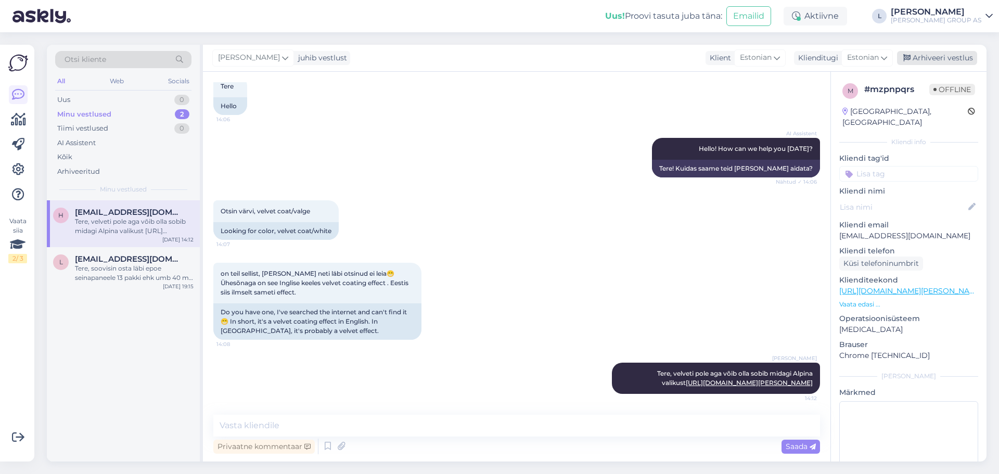
click at [951, 57] on div "Arhiveeri vestlus" at bounding box center [937, 58] width 80 height 14
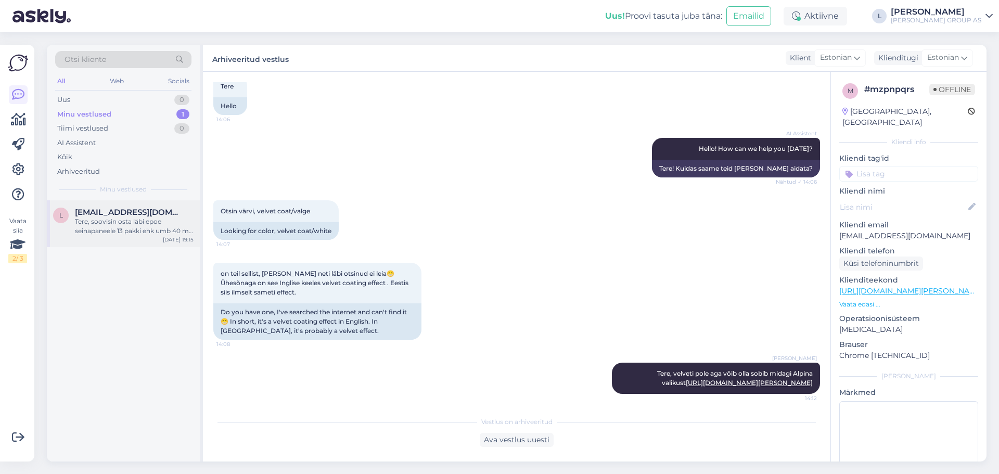
click at [147, 231] on div "Tere, soovisin osta läbi epoe seinapaneele 13 pakki ehk umb 40 m2 tegin ei saan…" at bounding box center [134, 226] width 119 height 19
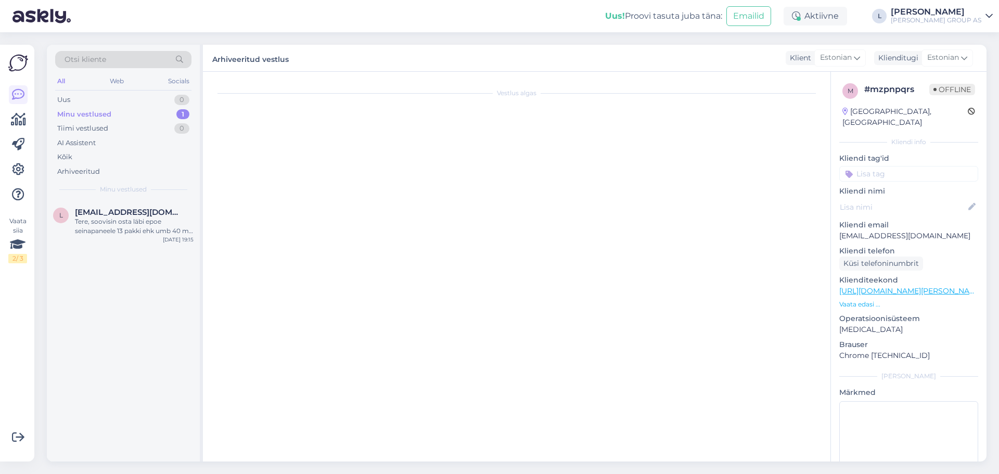
scroll to position [0, 0]
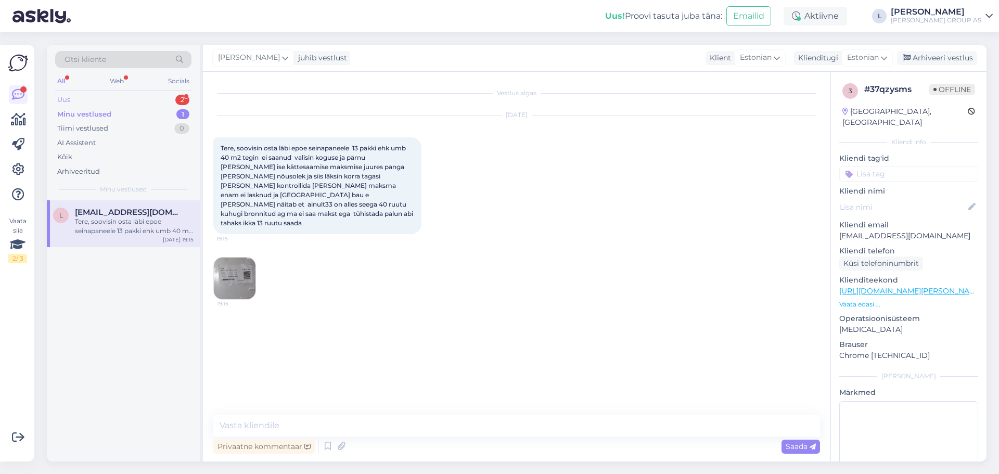
click at [118, 101] on div "Uus 2" at bounding box center [123, 100] width 136 height 15
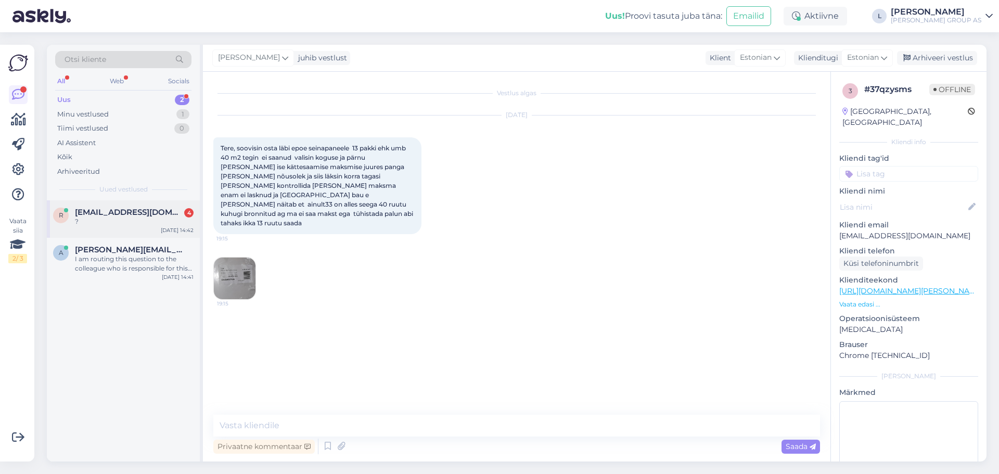
click at [111, 220] on div "?" at bounding box center [134, 221] width 119 height 9
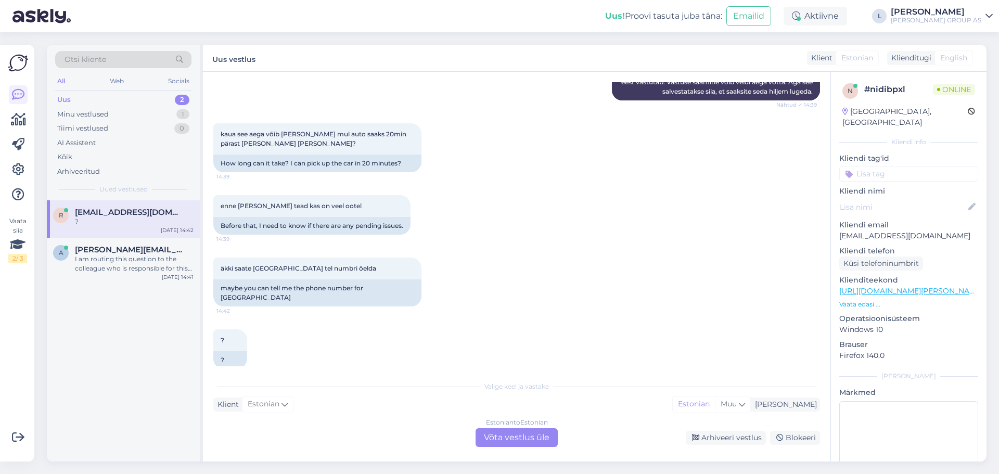
scroll to position [200, 0]
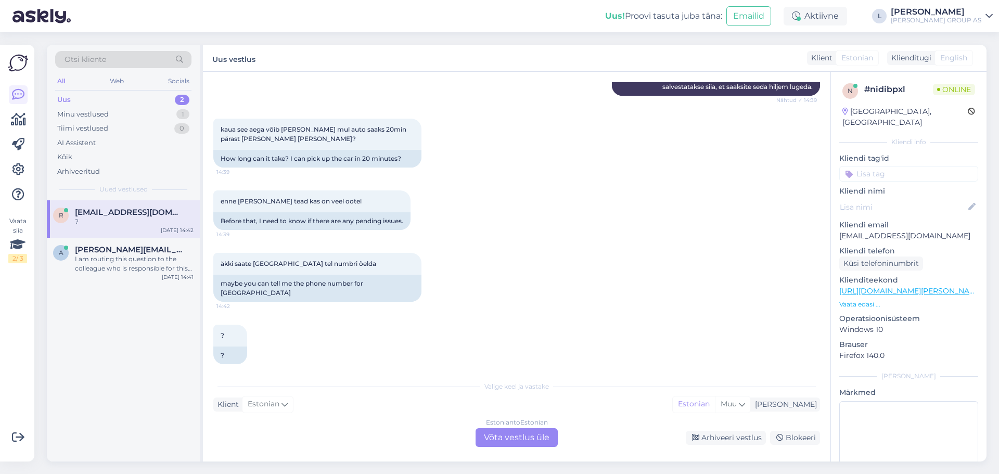
click at [518, 435] on div "Estonian to Estonian Võta vestlus üle" at bounding box center [517, 437] width 82 height 19
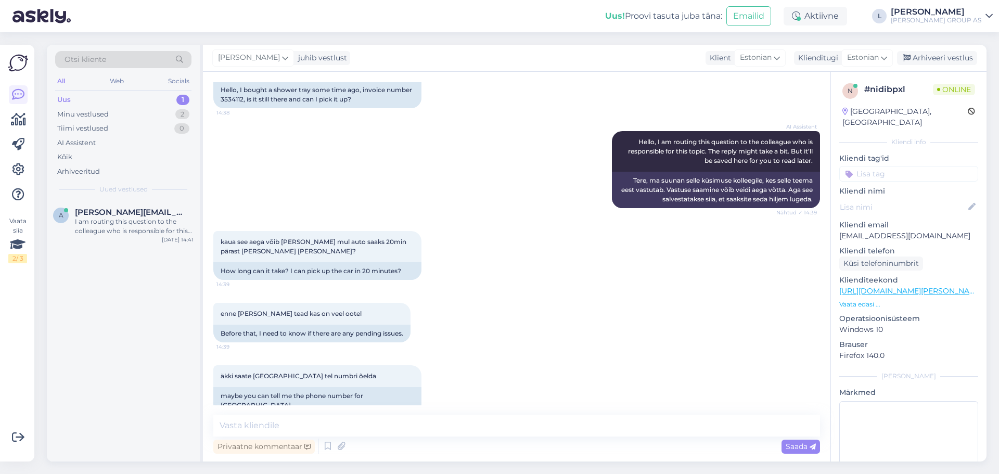
scroll to position [161, 0]
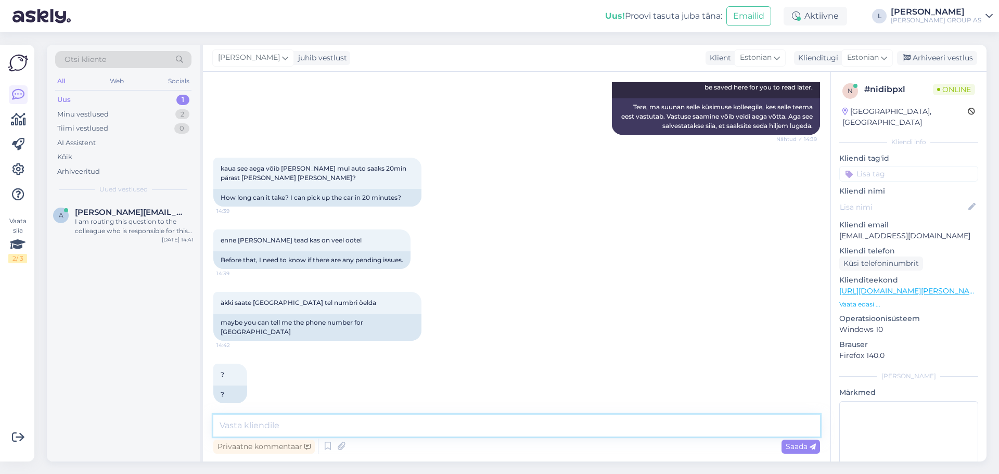
click at [369, 429] on textarea at bounding box center [516, 426] width 607 height 22
type textarea "Tere, tellimus on Pärnus alles"
click at [804, 447] on span "Saada" at bounding box center [801, 446] width 30 height 9
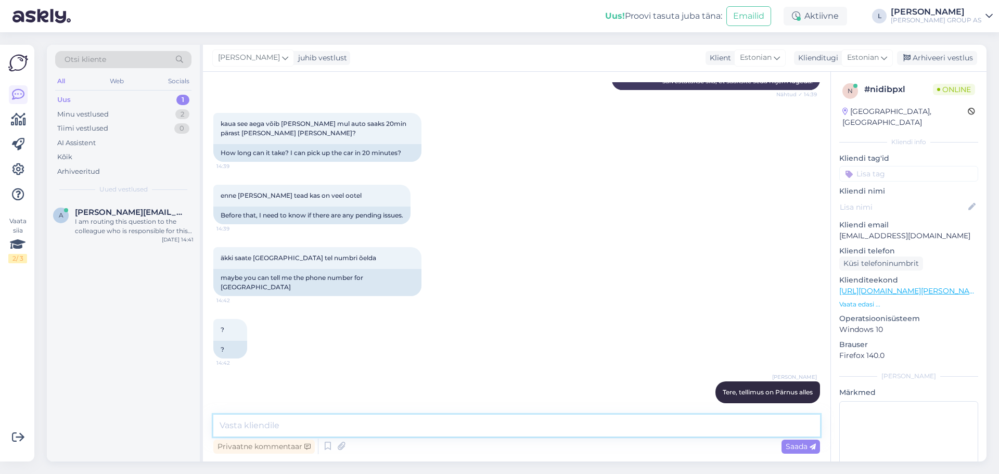
click at [300, 434] on textarea at bounding box center [516, 426] width 607 height 22
paste textarea "53 041 848"
type textarea "tel [PHONE_NUMBER]"
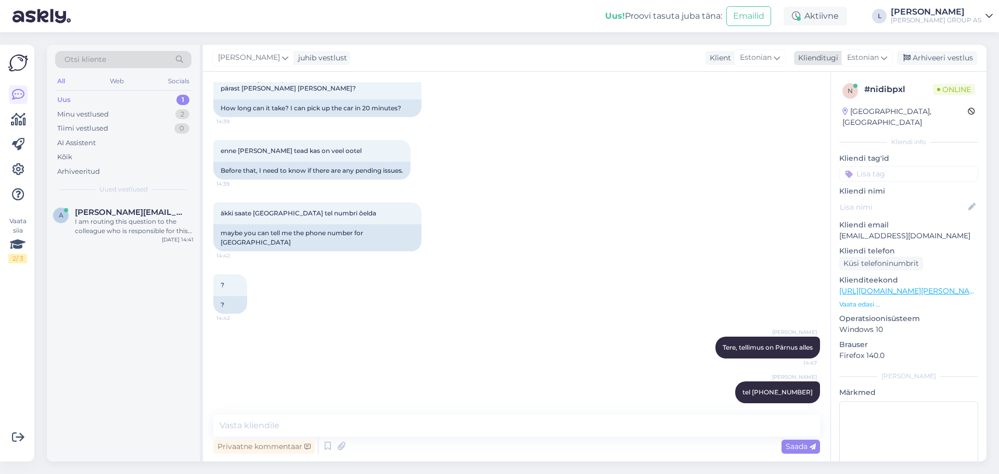
drag, startPoint x: 956, startPoint y: 57, endPoint x: 950, endPoint y: 59, distance: 5.6
click at [954, 57] on div "Arhiveeri vestlus" at bounding box center [937, 58] width 80 height 14
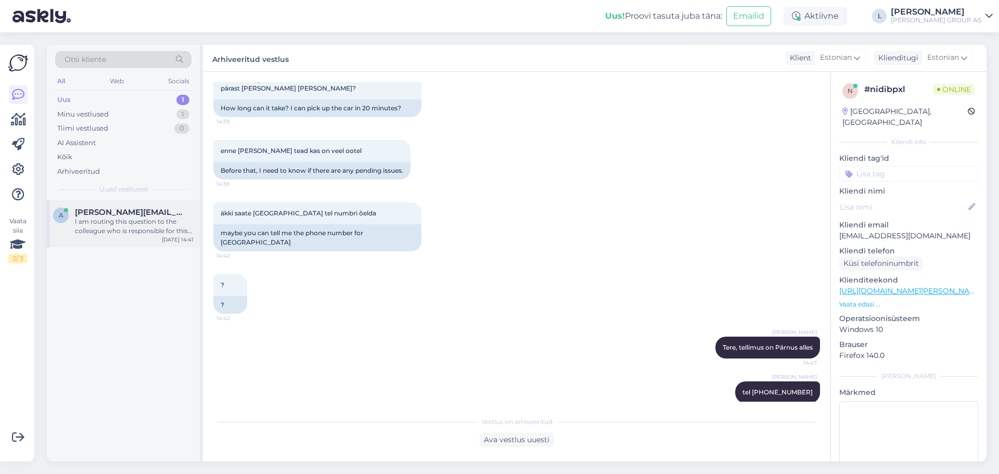
click at [90, 217] on span "[PERSON_NAME][EMAIL_ADDRESS][DOMAIN_NAME]" at bounding box center [129, 212] width 108 height 9
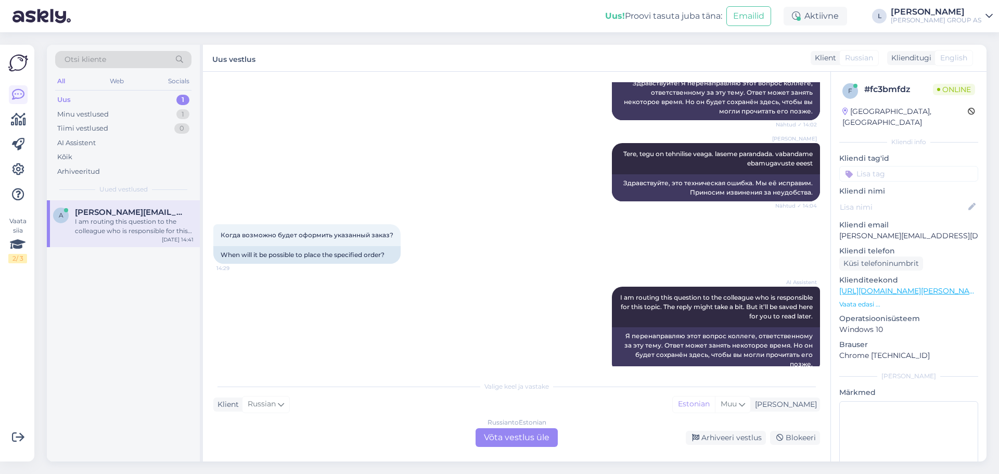
scroll to position [550, 0]
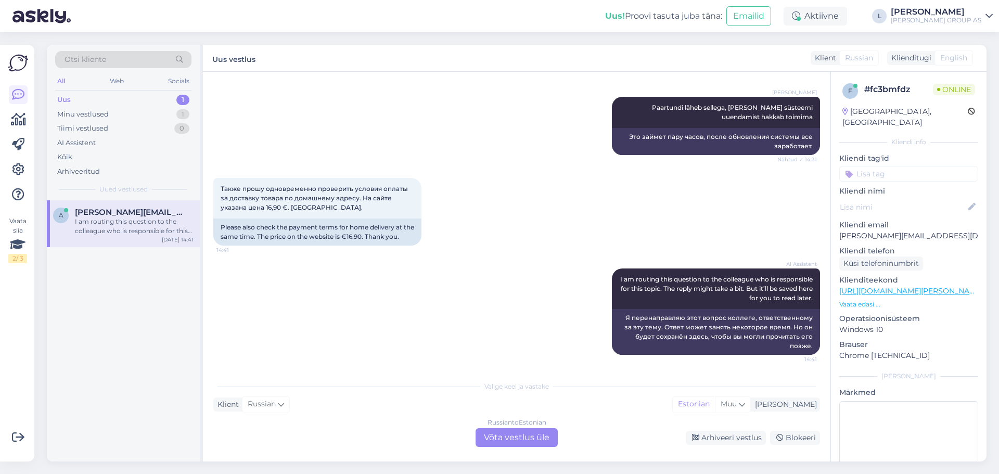
click at [509, 434] on div "Russian to Estonian Võta vestlus üle" at bounding box center [517, 437] width 82 height 19
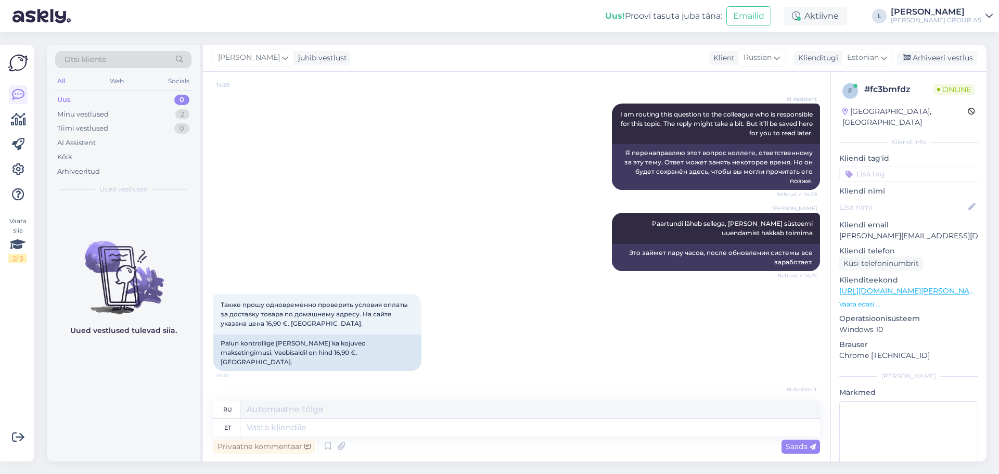
scroll to position [515, 0]
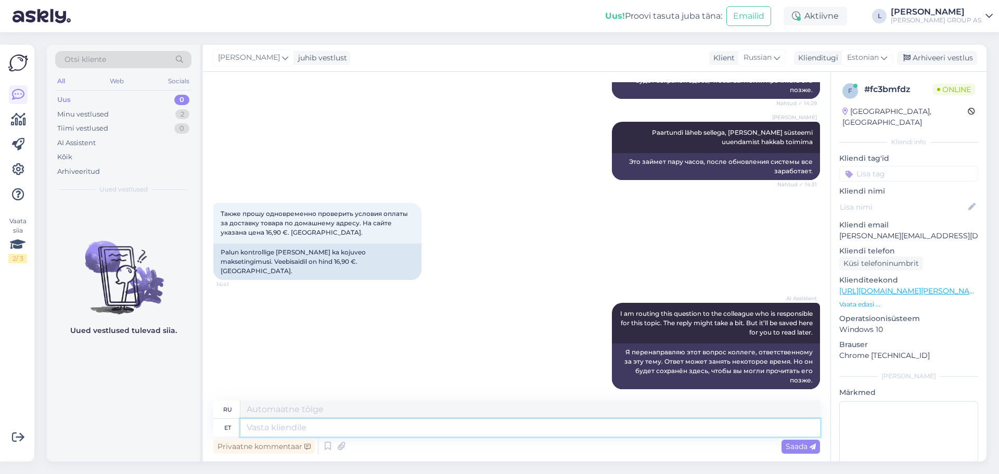
click at [336, 428] on textarea at bounding box center [530, 428] width 580 height 18
type textarea "Tarne"
type textarea "Доставка"
type textarea "T"
type textarea "määratu"
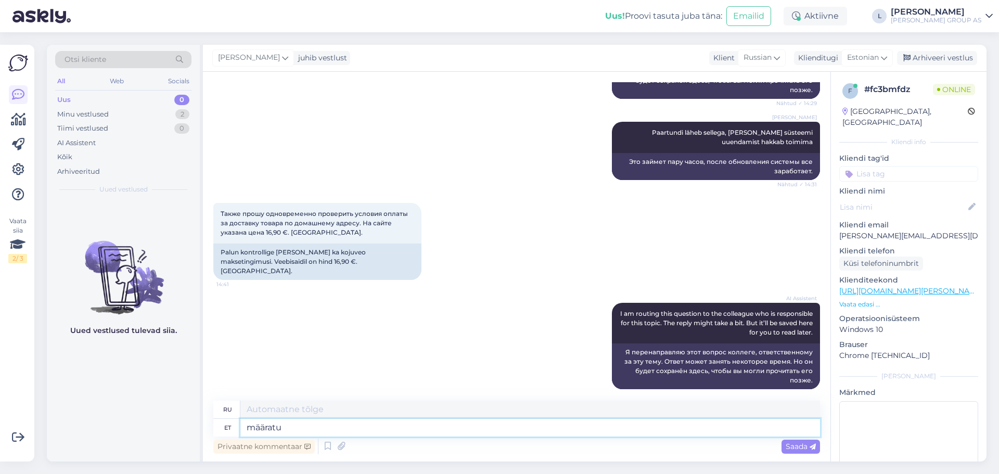
type textarea "бесконечный"
type textarea "määratud"
type textarea "назначенный"
type textarea "määratud on k"
type textarea "назначен"
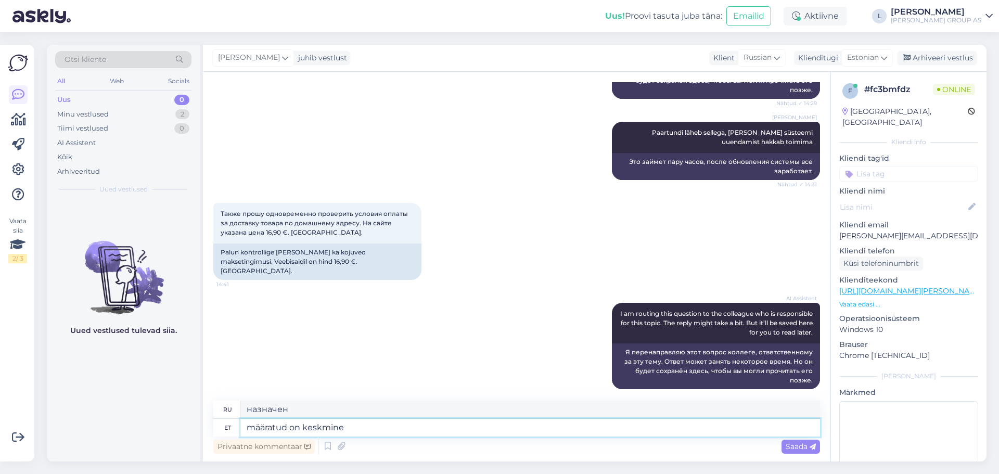
type textarea "määratud on keskmine t"
type textarea "среднее значение установлено"
type textarea "määratud on keskmine transpord"
type textarea "средний транс установлен"
type textarea "määratud on keskmine transpordi hind bauhofi e"
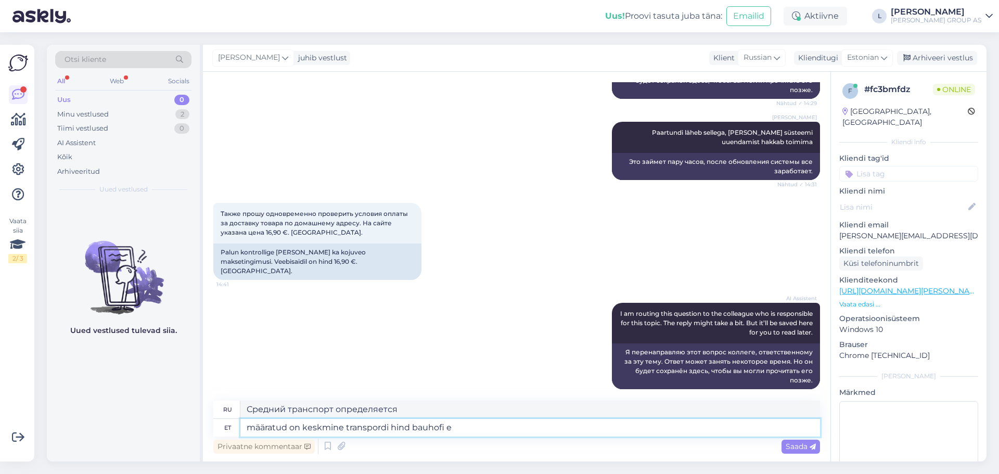
type textarea "Средняя стоимость перевозки для Баухофа определяется"
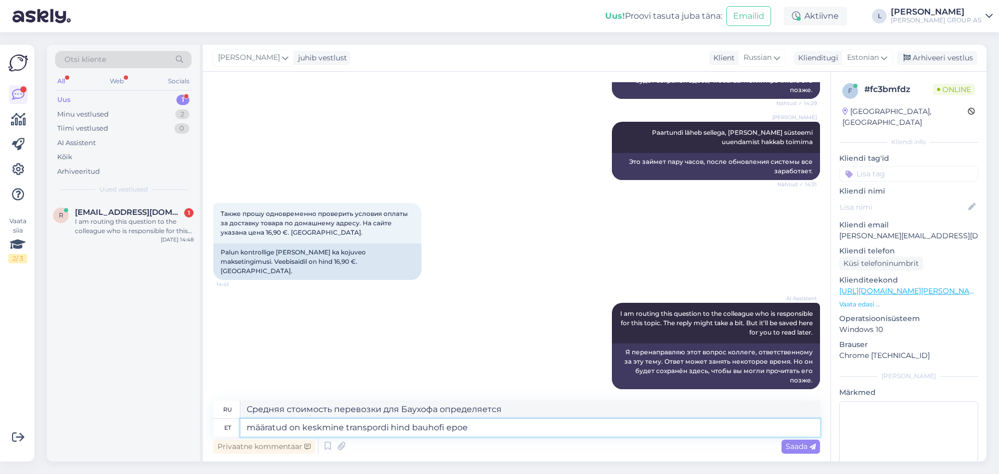
type textarea "määratud on keskmine transpordi hind bauhofi epoes"
type textarea "Определена средняя стоимость доставки в магазине [GEOGRAPHIC_DATA]."
type textarea "määratud on keskmine transpordi hind bauhofi epoes mitte"
type textarea "Средняя стоимость доставки в магазине [PERSON_NAME] не определяется."
type textarea "määratud on keskmine transpordi hind bauhofi epoes mitte konkreetse t"
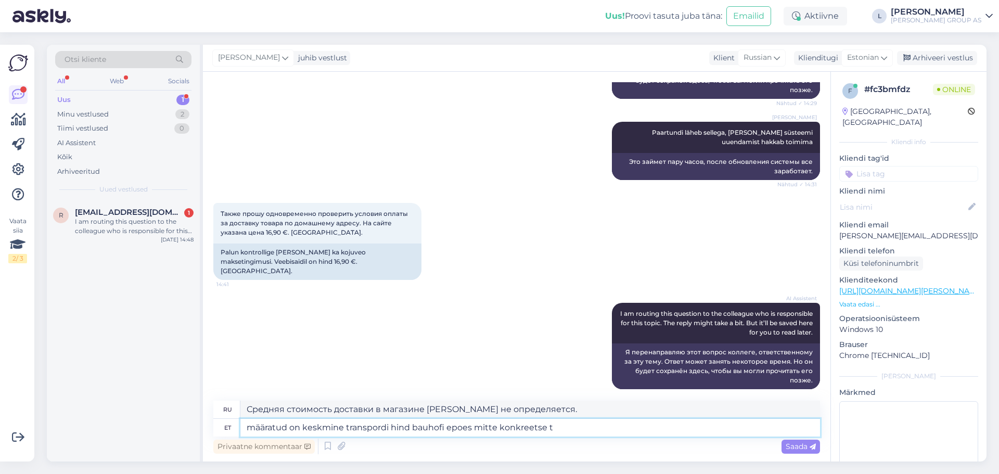
type textarea "Средняя стоимость доставки определяется в магазине [PERSON_NAME], а не по конкр…"
type textarea "määratud on keskmine transpordi hind bauhofi epoes mitte konkreetse toote"
type textarea "Средняя стоимость доставки определяется в магазине [PERSON_NAME], а не для конк…"
type textarea "määratud on keskmine transpordi hind bauhofi epoes mitte konkreetse toote kohta"
type textarea "Средняя стоимость доставки определяется в эпоху Баухоф, а не для конкретного то…"
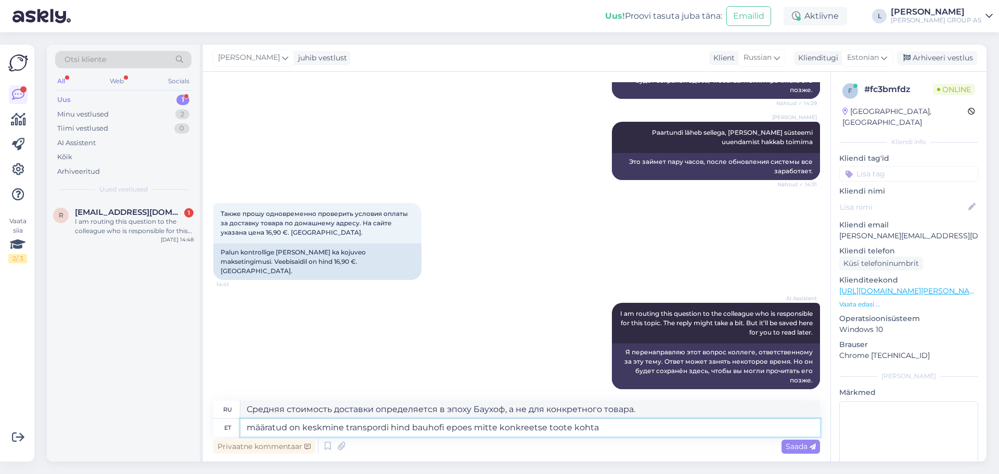
click at [452, 429] on textarea "määratud on keskmine transpordi hind bauhofi epoes mitte konkreetse toote kohta" at bounding box center [530, 428] width 580 height 18
type textarea "määratud on keskmine transpordi hind bauhofi e-poes mitte konkreetse toote kohta"
type textarea "В интернет-магазине [PERSON_NAME] указана средняя стоимость доставки, а не для …"
click at [626, 431] on textarea "määratud on keskmine transpordi hind bauhofi e-poes mitte konkreetse toote kohta" at bounding box center [530, 428] width 580 height 18
type textarea "määratud on keskmine transpordi hind bauhofi e-poes mitte konkreetse toote koht…"
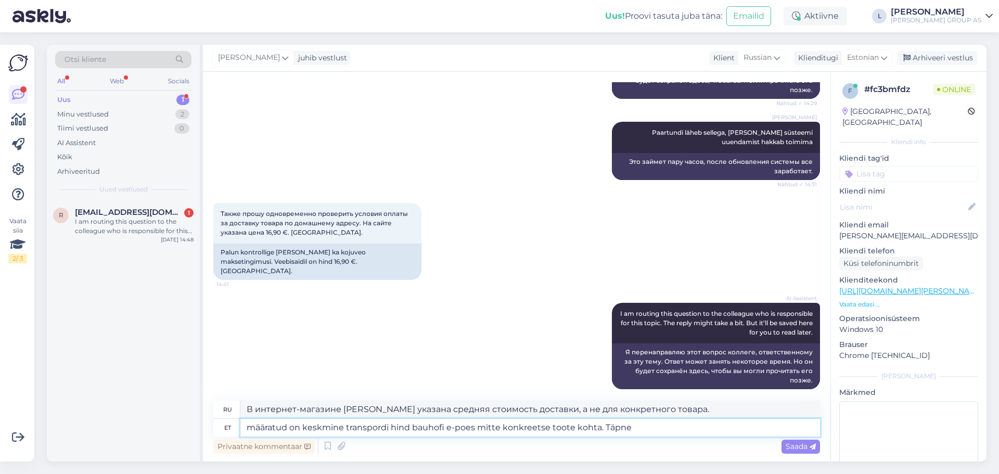
type textarea "В интернет-магазине [PERSON_NAME] указана средняя стоимость доставки, а не для …"
type textarea "määratud on keskmine transpordi hind bauhofi e-poes mitte konkreetse toote koht…"
type textarea "Средняя стоимость доставки в интернет-магазине [PERSON_NAME] указана не для кон…"
type textarea "määratud on keskmine transpordi hind bauhofi e-poes mitte konkreetse toote koht…"
type textarea "В интернет-магазине [PERSON_NAME] указана средняя стоимость доставки, а не для …"
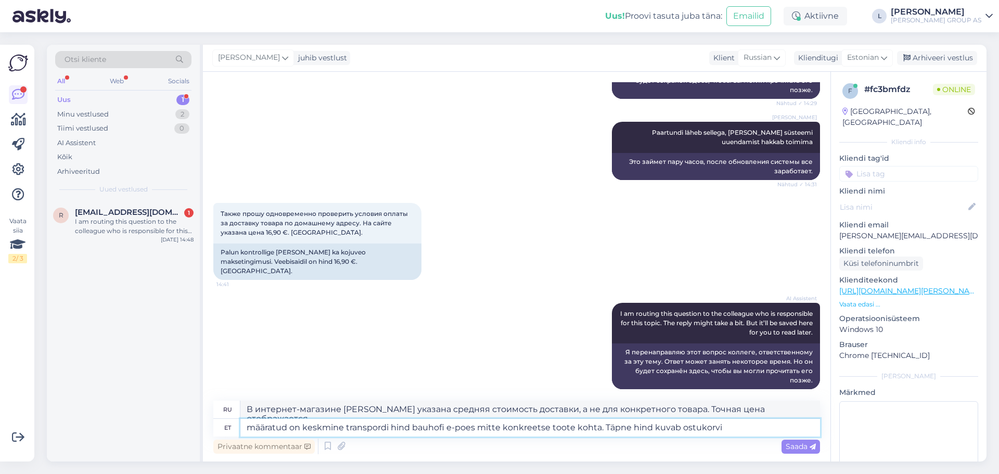
type textarea "määratud on keskmine transpordi hind bauhofi e-poes mitte konkreetse toote koht…"
type textarea "В интернет-магазине [PERSON_NAME] указана средняя стоимость доставки, а не для …"
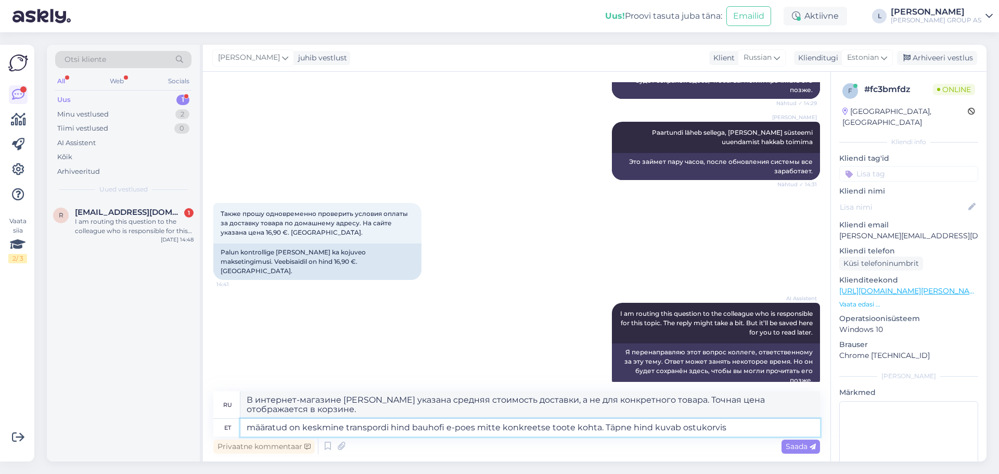
click at [631, 429] on textarea "määratud on keskmine transpordi hind bauhofi e-poes mitte konkreetse toote koht…" at bounding box center [530, 428] width 580 height 18
type textarea "määratud on keskmine transpordi hind bauhofi e-poes mitte konkreetse toote koht…"
type textarea "В интернет-магазине [PERSON_NAME] указана средняя стоимость доставки, а не для …"
type textarea "määratud on keskmine transpordi hind bauhofi e-poes mitte konkreetse toote koht…"
click at [798, 448] on span "Saada" at bounding box center [801, 446] width 30 height 9
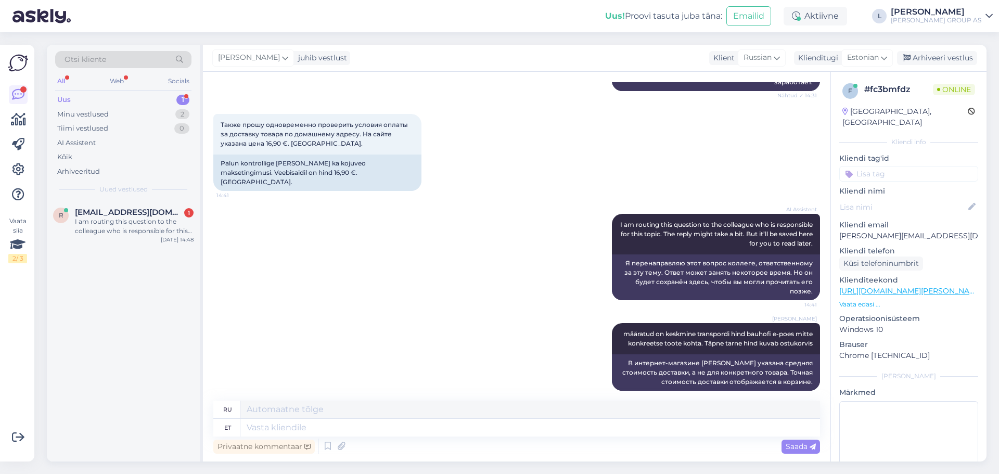
scroll to position [606, 0]
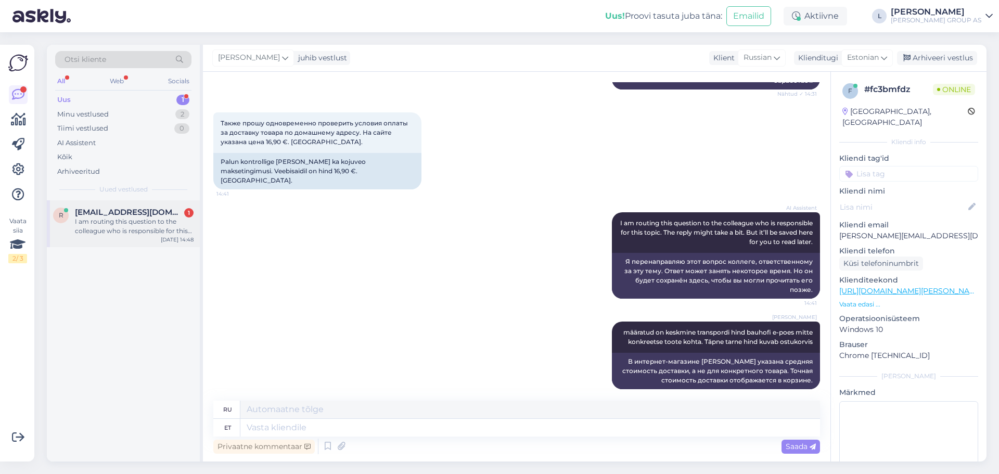
click at [147, 223] on div "I am routing this question to the colleague who is responsible for this topic. …" at bounding box center [134, 226] width 119 height 19
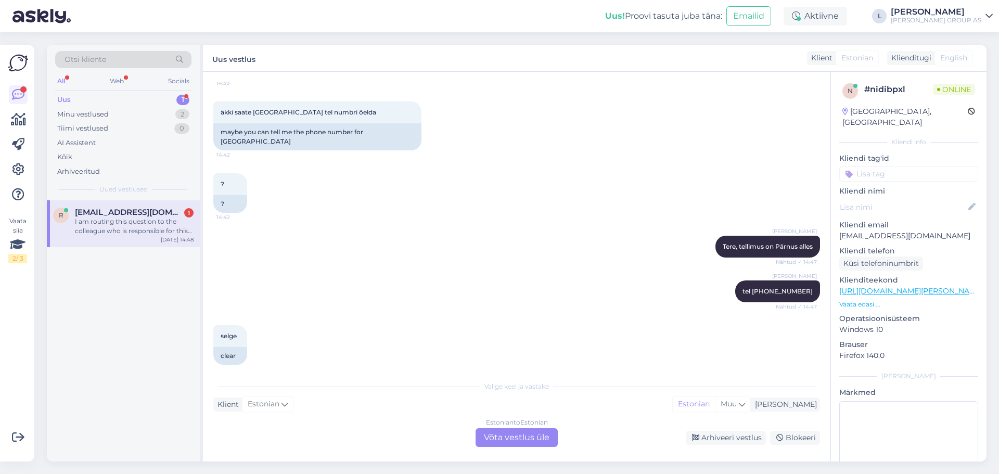
scroll to position [348, 0]
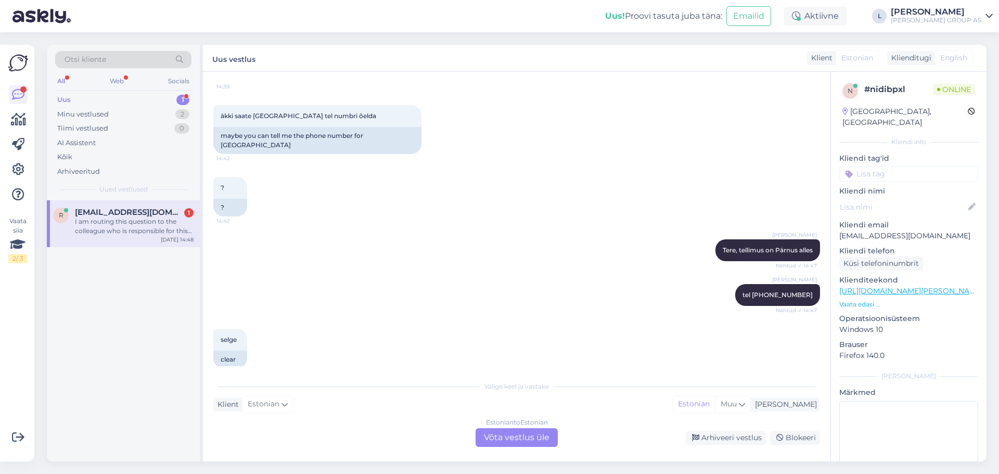
click at [532, 439] on div "Estonian to Estonian Võta vestlus üle" at bounding box center [517, 437] width 82 height 19
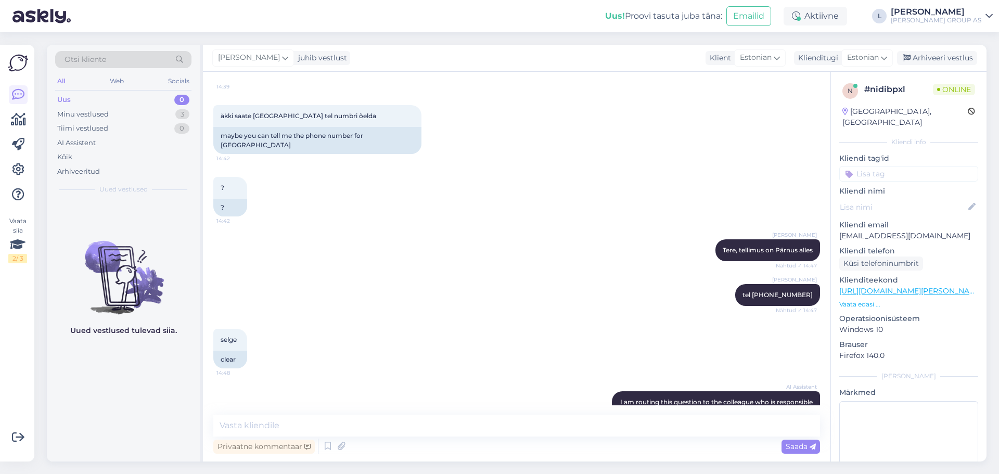
scroll to position [413, 0]
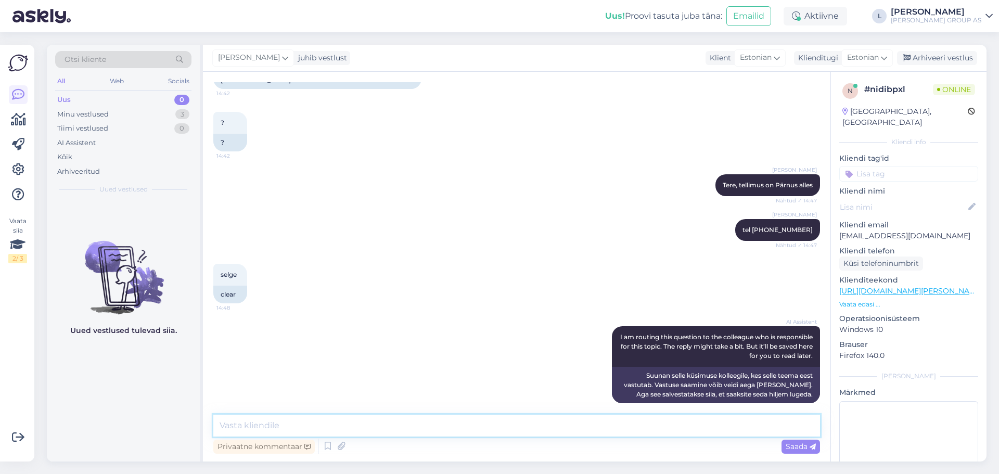
click at [470, 429] on textarea at bounding box center [516, 426] width 607 height 22
click at [944, 61] on div "Arhiveeri vestlus" at bounding box center [937, 58] width 80 height 14
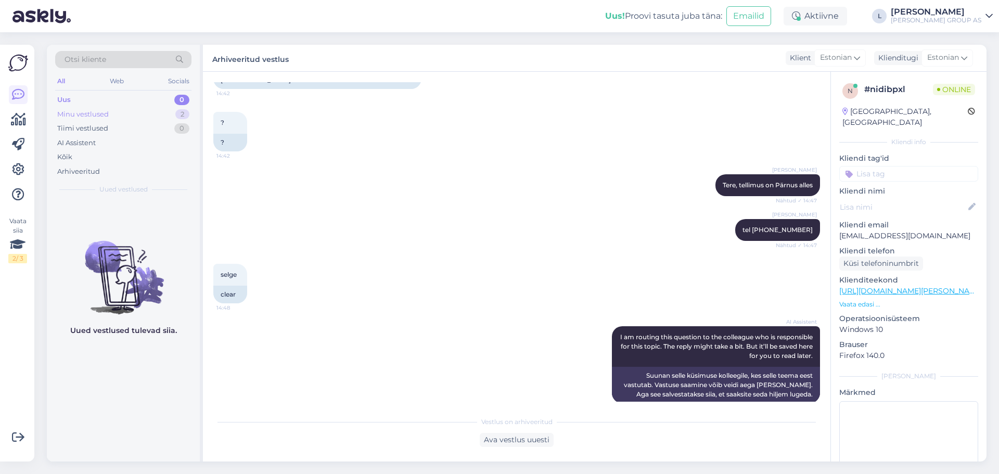
click at [80, 113] on div "Minu vestlused" at bounding box center [83, 114] width 52 height 10
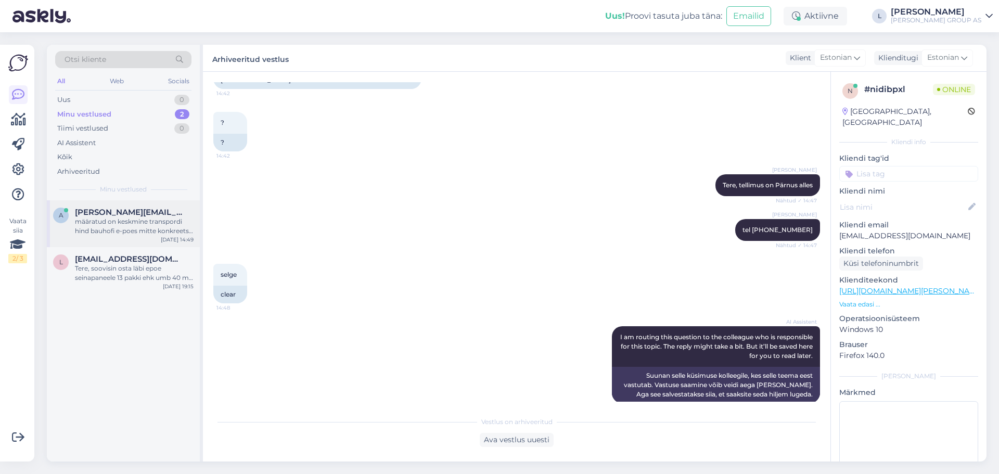
click at [93, 236] on div "a [EMAIL_ADDRESS][DOMAIN_NAME] määratud on keskmine transpordi hind bauhofi e-p…" at bounding box center [123, 223] width 153 height 47
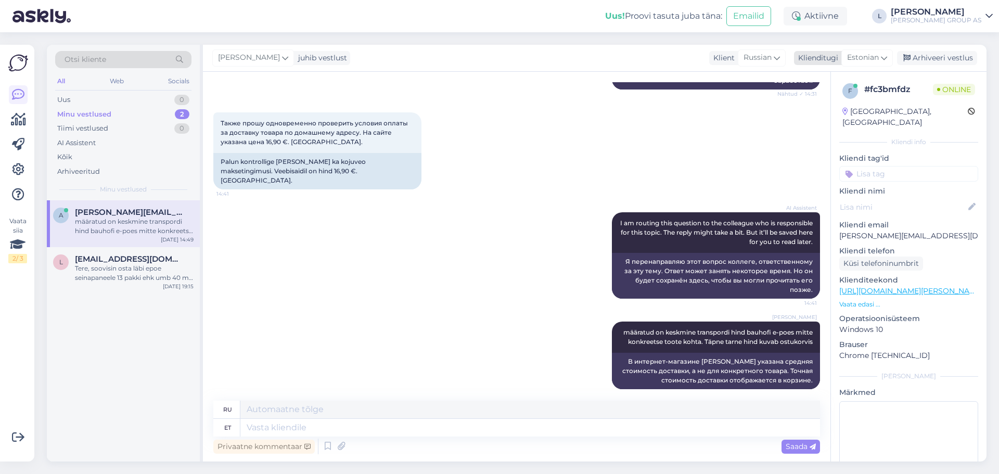
click at [935, 60] on div "Arhiveeri vestlus" at bounding box center [937, 58] width 80 height 14
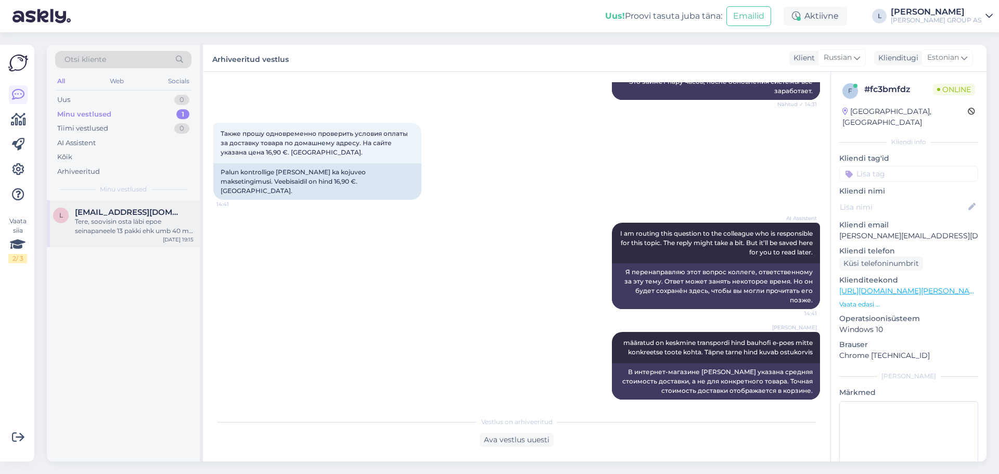
drag, startPoint x: 90, startPoint y: 228, endPoint x: 100, endPoint y: 227, distance: 11.0
click at [87, 227] on div "Tere, soovisin osta läbi epoe seinapaneele 13 pakki ehk umb 40 m2 tegin ei saan…" at bounding box center [134, 226] width 119 height 19
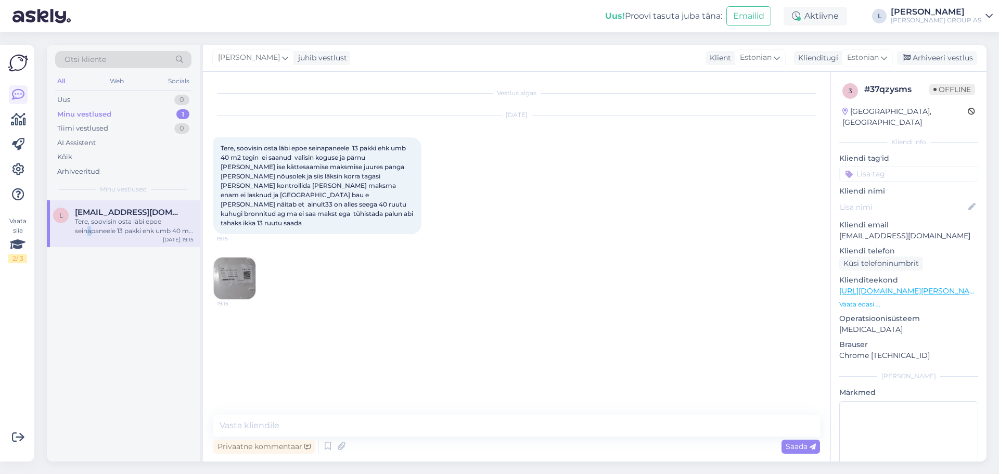
click at [873, 286] on link "[URL][DOMAIN_NAME][PERSON_NAME]" at bounding box center [912, 290] width 144 height 9
click at [107, 213] on span "[EMAIL_ADDRESS][DOMAIN_NAME]" at bounding box center [129, 212] width 108 height 9
drag, startPoint x: 945, startPoint y: 62, endPoint x: 876, endPoint y: 67, distance: 68.9
click at [945, 61] on div "Arhiveeri vestlus" at bounding box center [937, 58] width 80 height 14
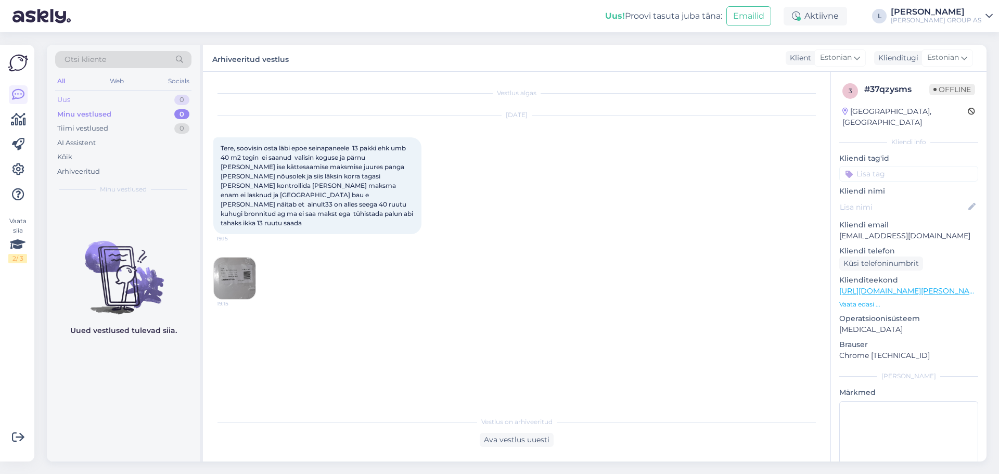
click at [86, 99] on div "Uus 0" at bounding box center [123, 100] width 136 height 15
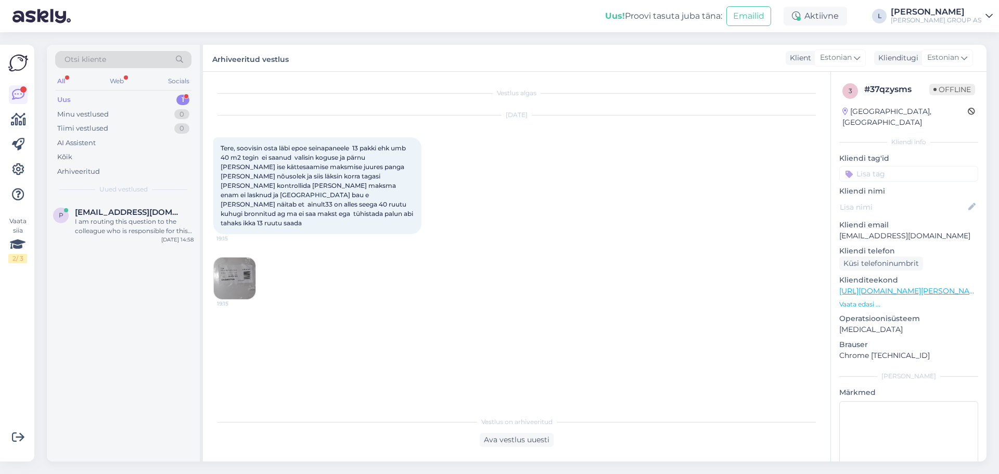
click at [85, 92] on div "Otsi kliente All Web Socials Uus 1 Minu vestlused 0 Tiimi vestlused 0 AI Assist…" at bounding box center [123, 123] width 153 height 156
click at [80, 97] on div "Uus 1" at bounding box center [123, 100] width 136 height 15
click at [132, 209] on span "[EMAIL_ADDRESS][DOMAIN_NAME]" at bounding box center [129, 212] width 108 height 9
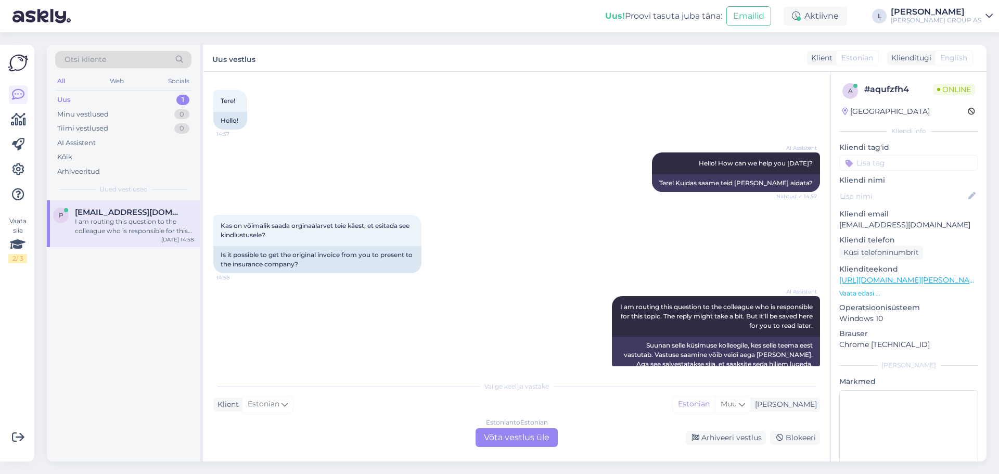
scroll to position [754, 0]
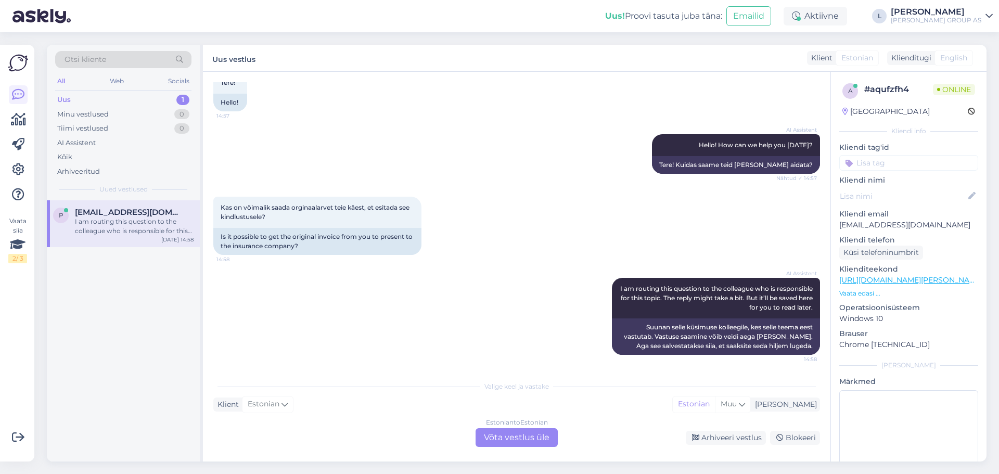
click at [531, 434] on div "Estonian to Estonian Võta vestlus üle" at bounding box center [517, 437] width 82 height 19
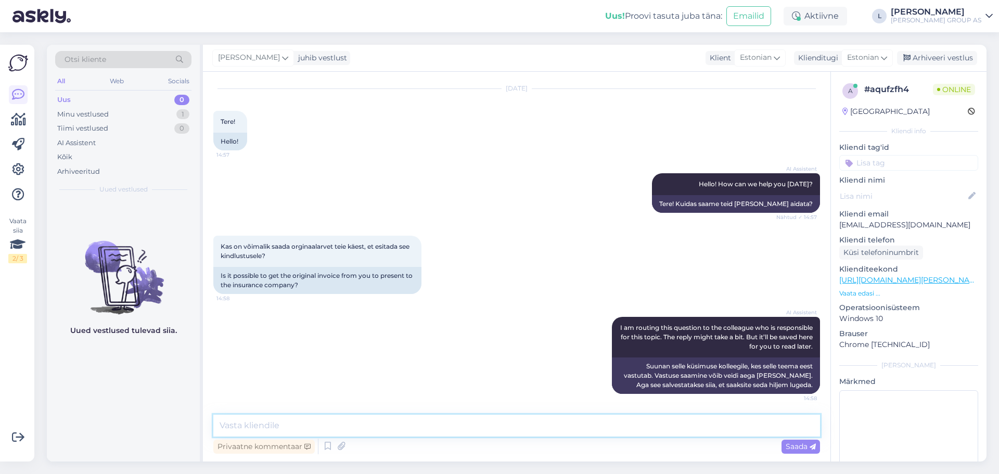
click at [529, 435] on textarea at bounding box center [516, 426] width 607 height 22
type textarea "Tere, kas arve või tellimuse numer on olemas?"
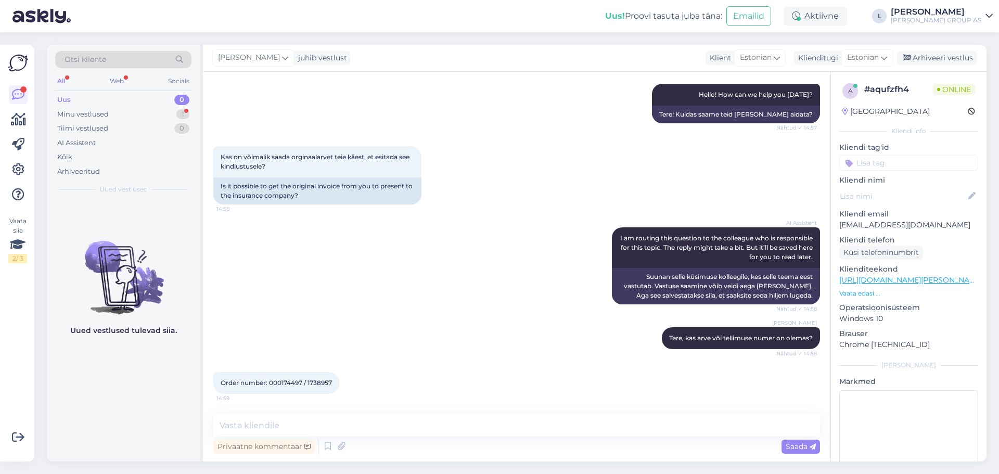
scroll to position [815, 0]
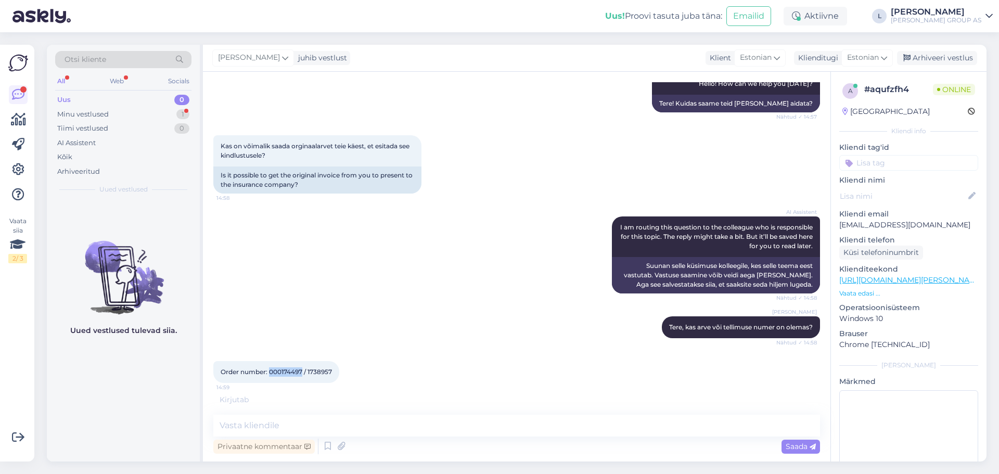
drag, startPoint x: 302, startPoint y: 373, endPoint x: 270, endPoint y: 370, distance: 32.4
click at [270, 370] on span "Order number: 000174497 / 1738957" at bounding box center [276, 372] width 111 height 8
copy span "000174497"
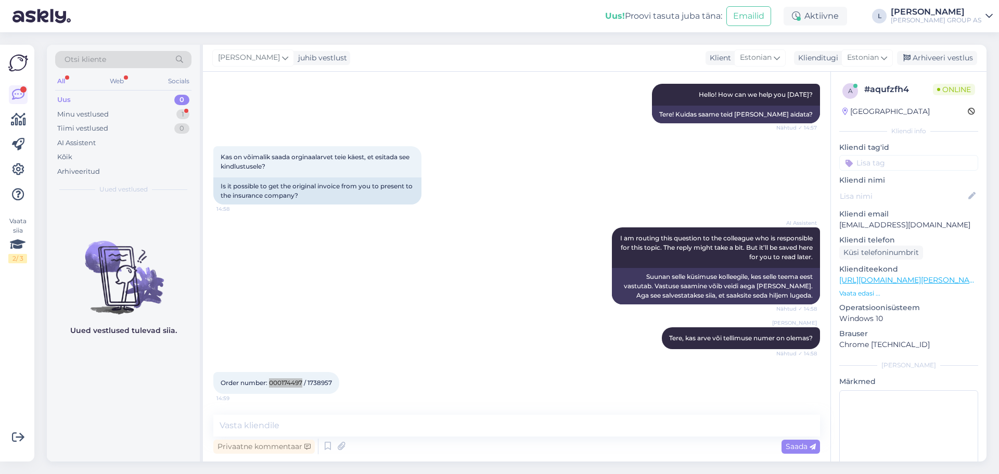
scroll to position [849, 0]
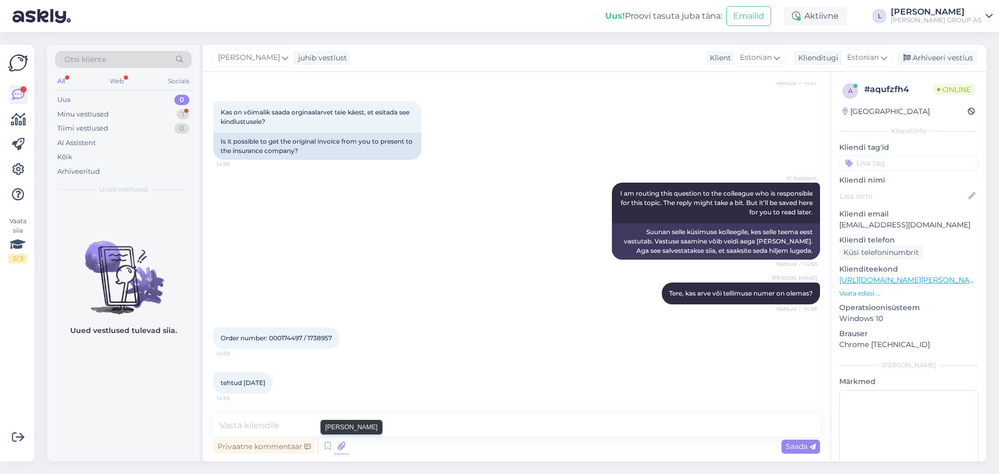
click at [339, 446] on icon at bounding box center [341, 447] width 15 height 16
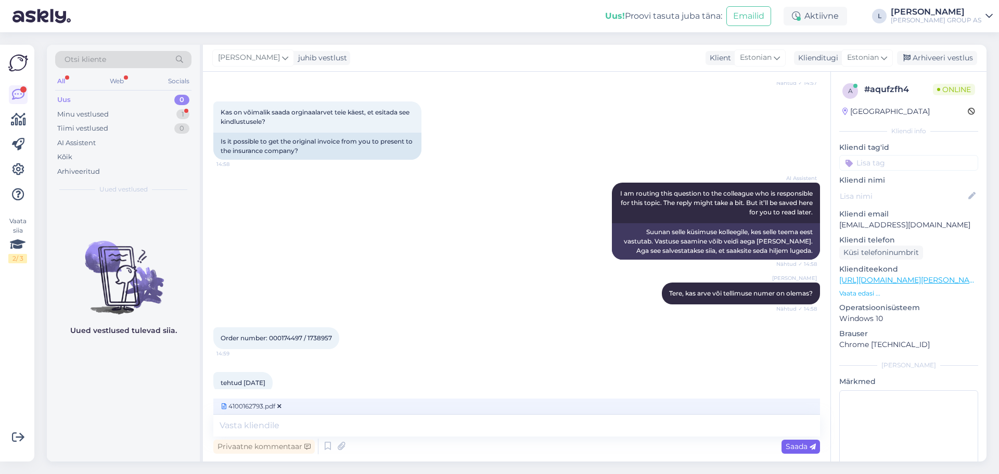
click at [792, 447] on span "Saada" at bounding box center [801, 446] width 30 height 9
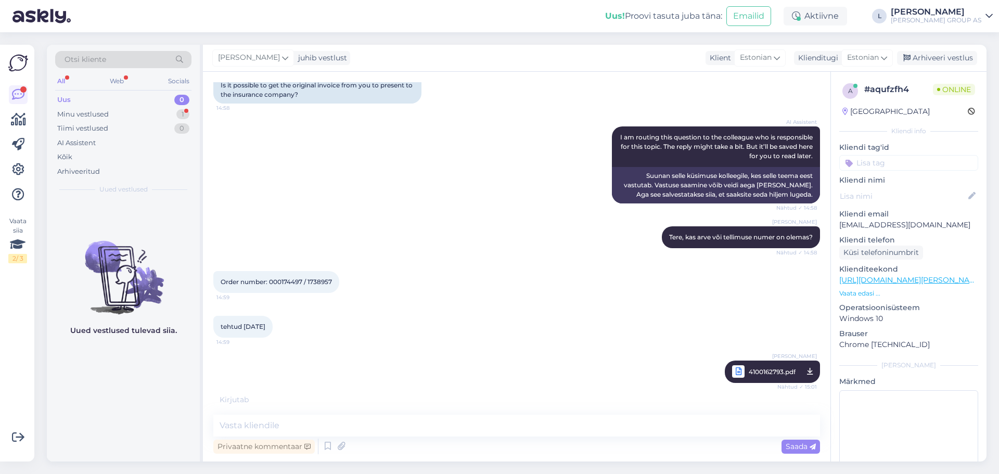
scroll to position [939, 0]
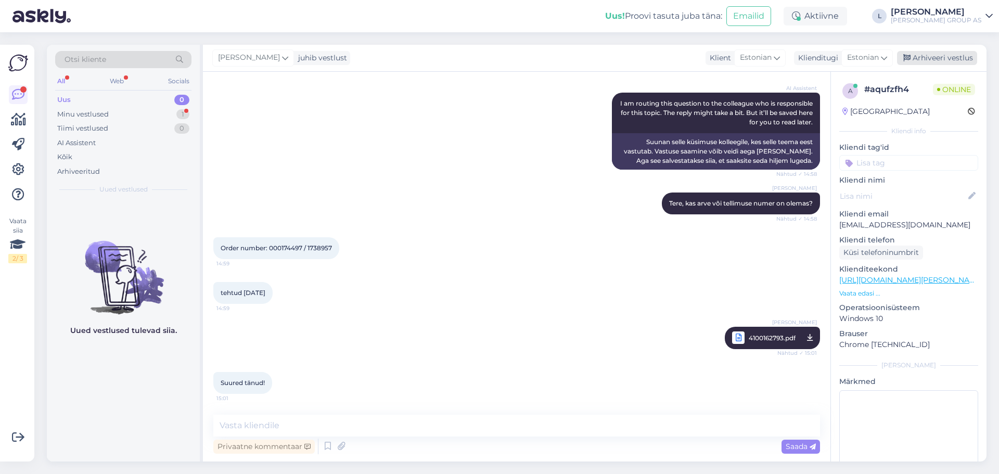
click at [937, 62] on div "Arhiveeri vestlus" at bounding box center [937, 58] width 80 height 14
